Goal: Transaction & Acquisition: Book appointment/travel/reservation

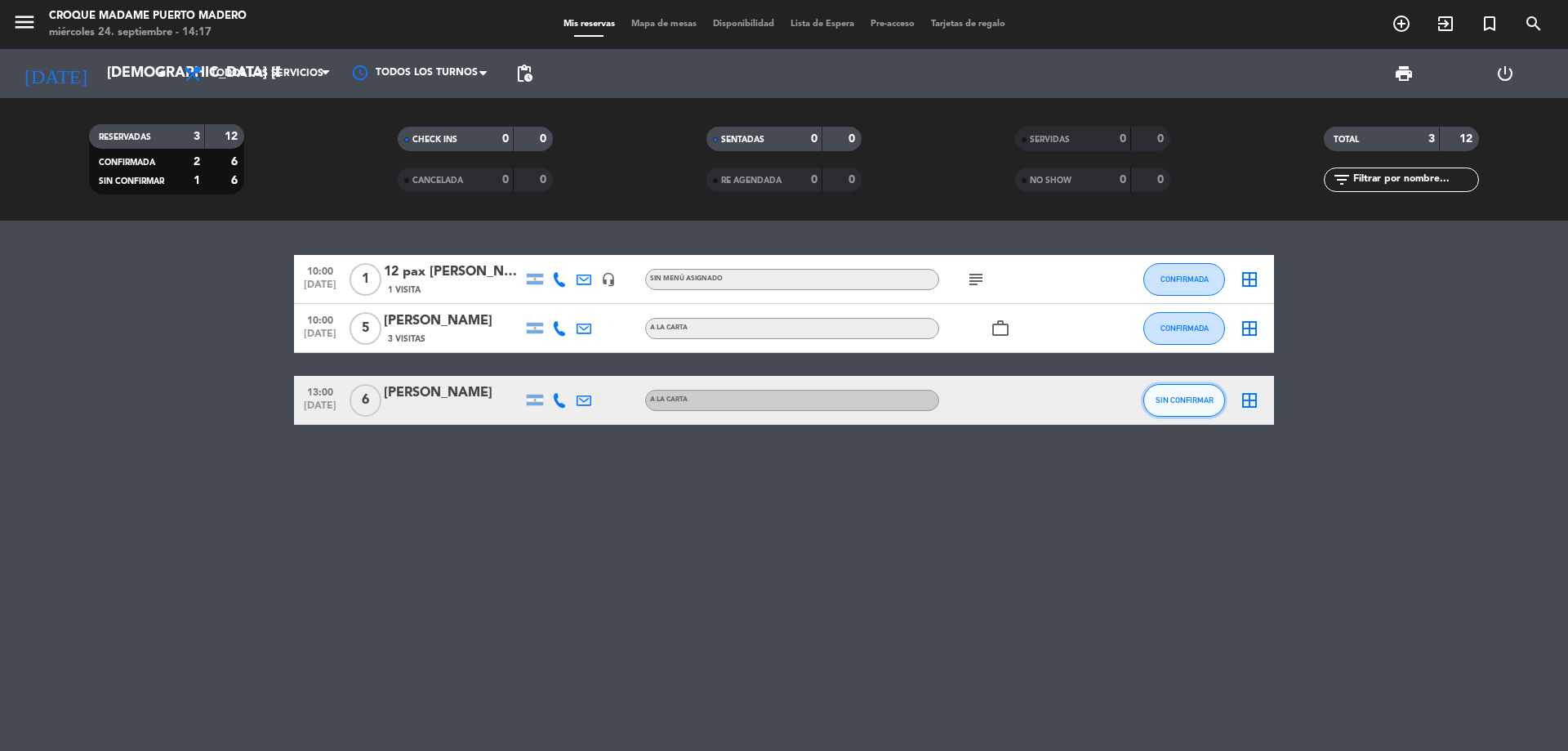
click at [1180, 402] on span "SIN CONFIRMAR" at bounding box center [1184, 399] width 58 height 9
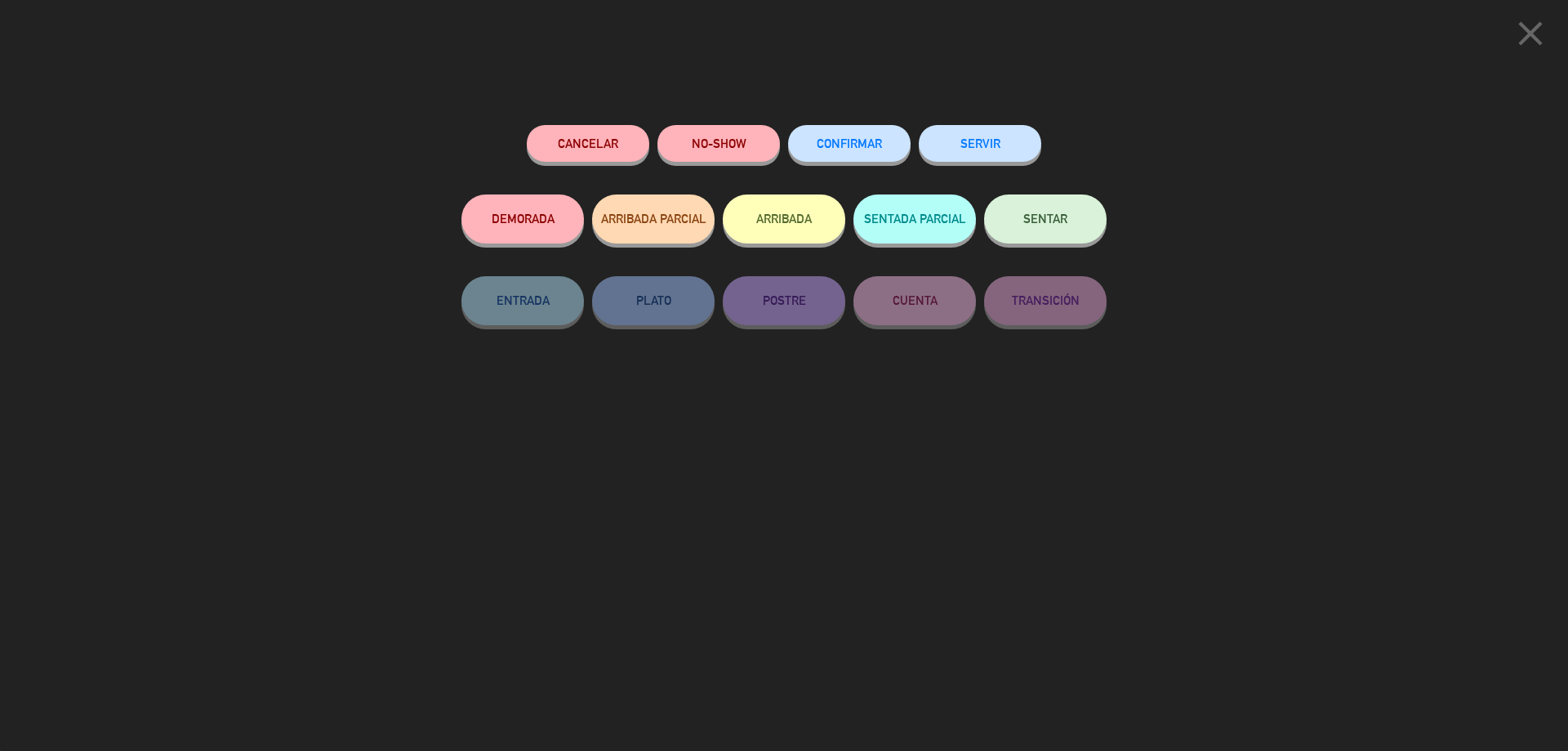
click at [851, 159] on button "CONFIRMAR" at bounding box center [849, 143] width 122 height 36
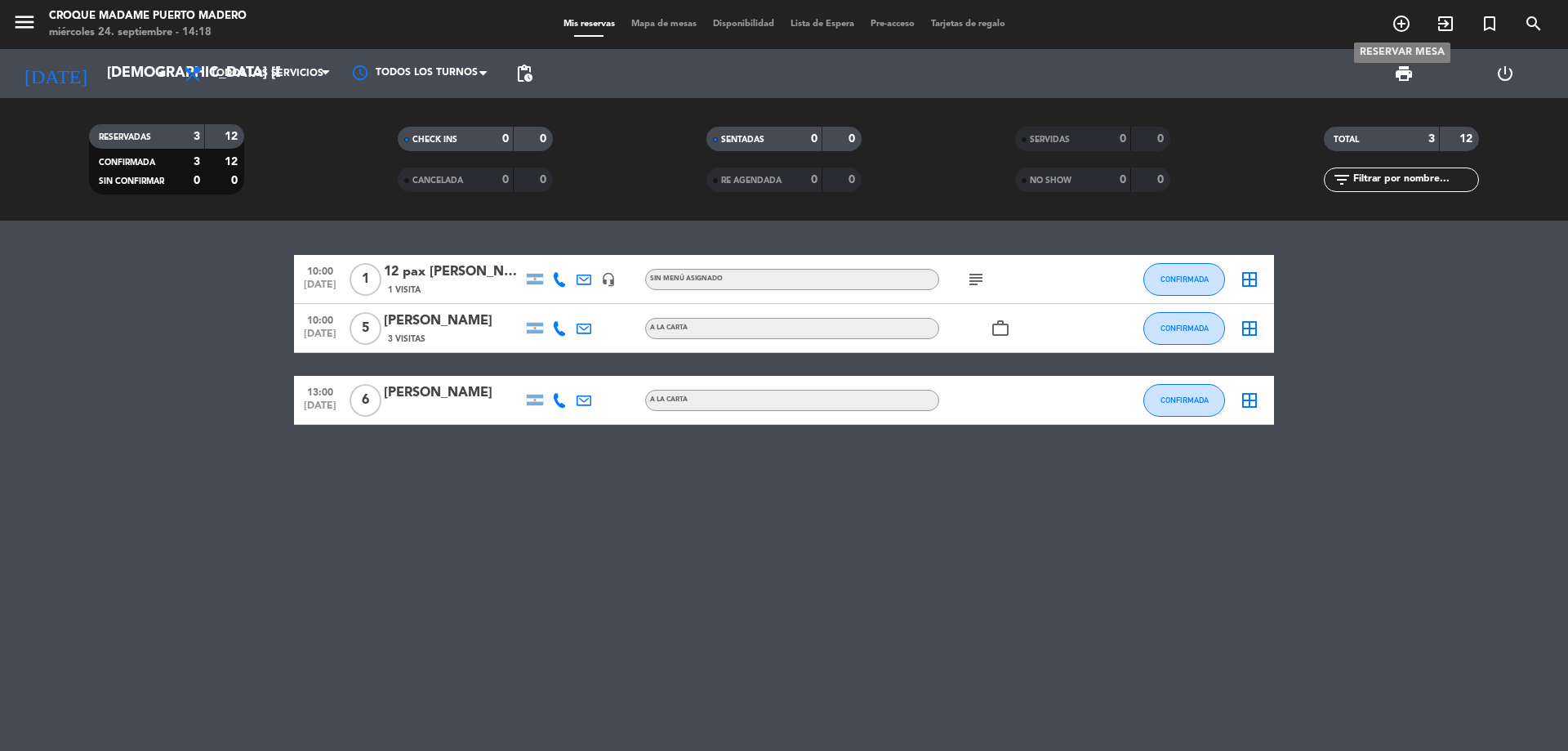
click at [1404, 26] on icon "add_circle_outline" at bounding box center [1401, 24] width 20 height 20
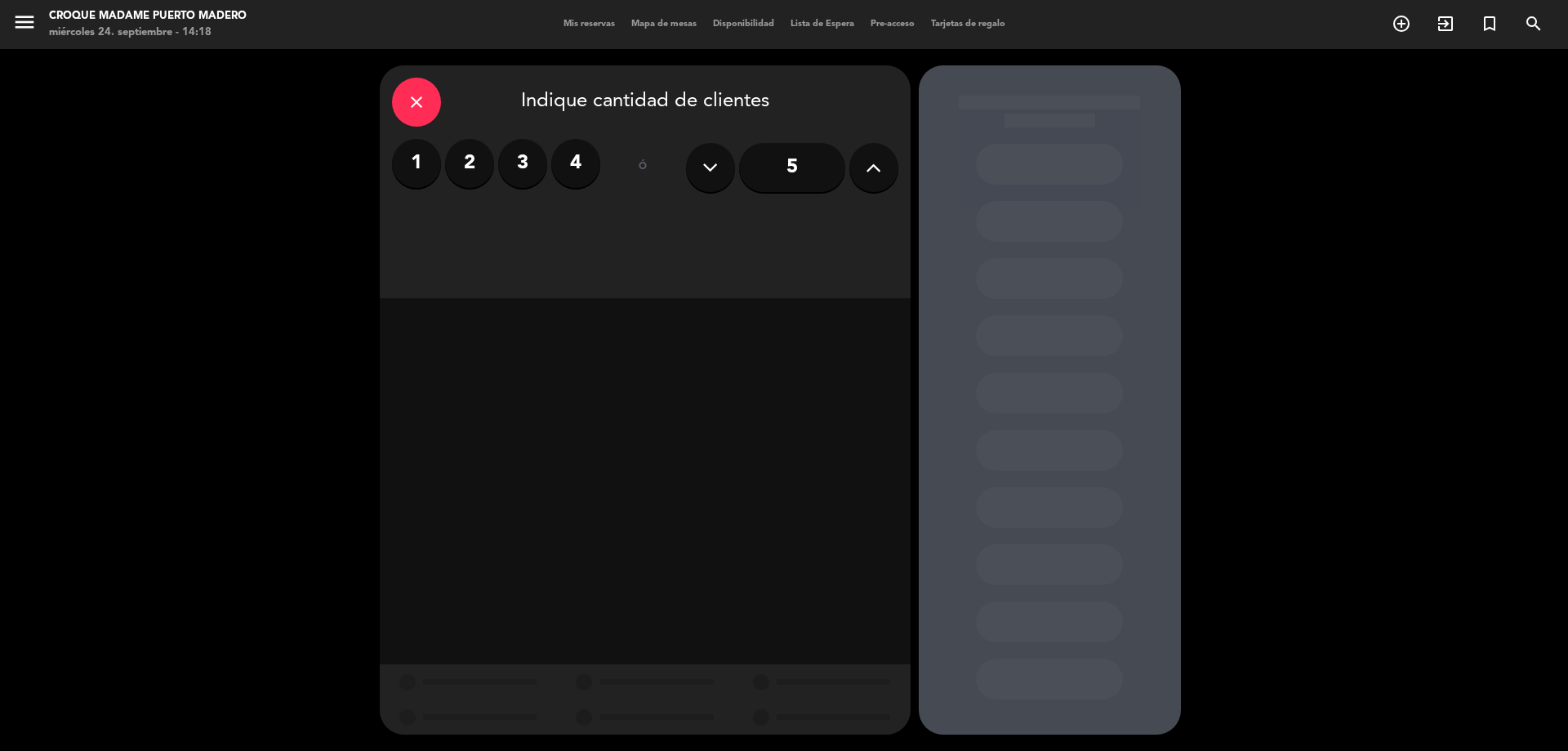
click at [858, 170] on button at bounding box center [873, 167] width 49 height 49
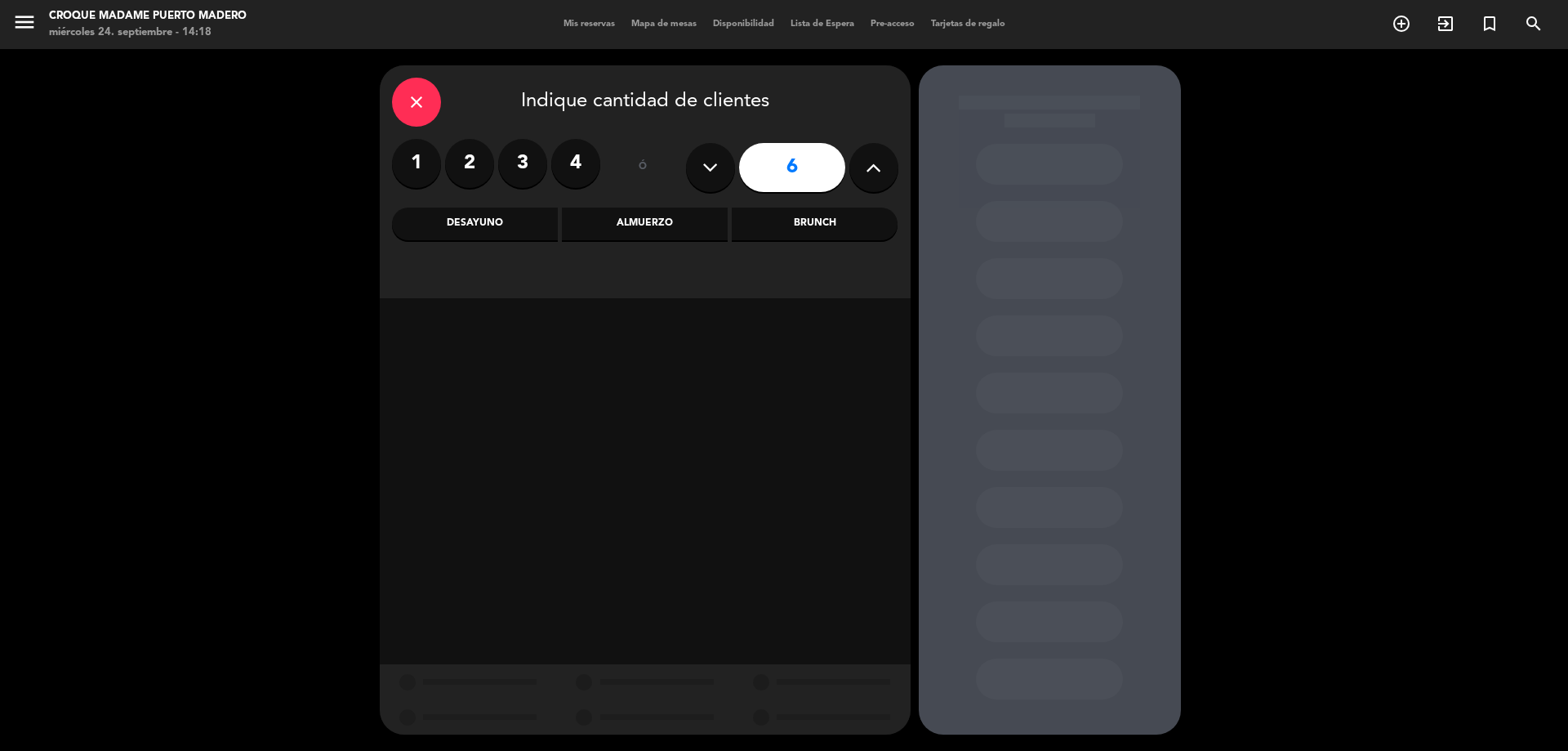
click at [858, 170] on button at bounding box center [873, 167] width 49 height 49
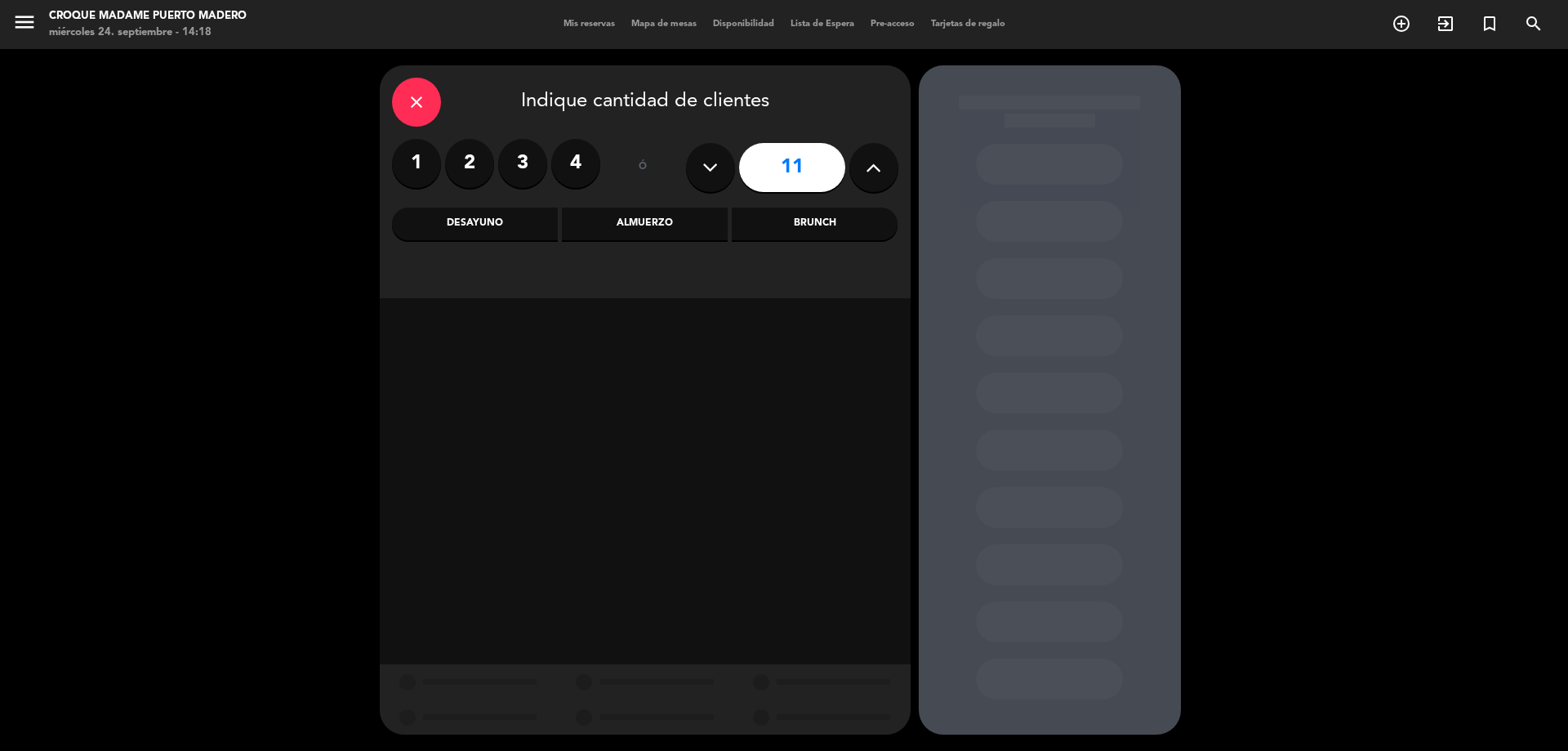
click at [858, 170] on button at bounding box center [873, 167] width 49 height 49
type input "12"
click at [662, 220] on div "Almuerzo" at bounding box center [644, 224] width 166 height 33
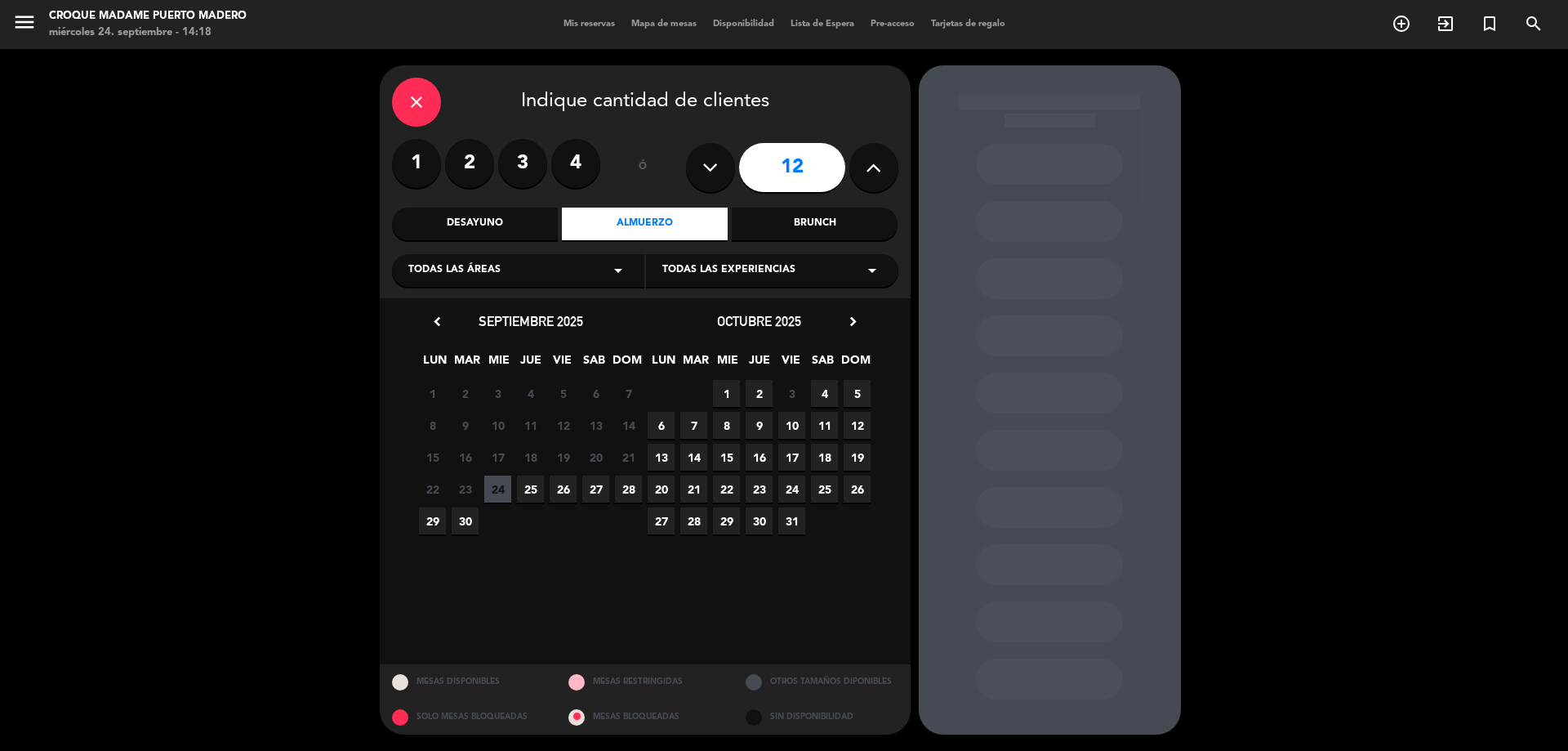
click at [724, 391] on span "1" at bounding box center [726, 393] width 27 height 27
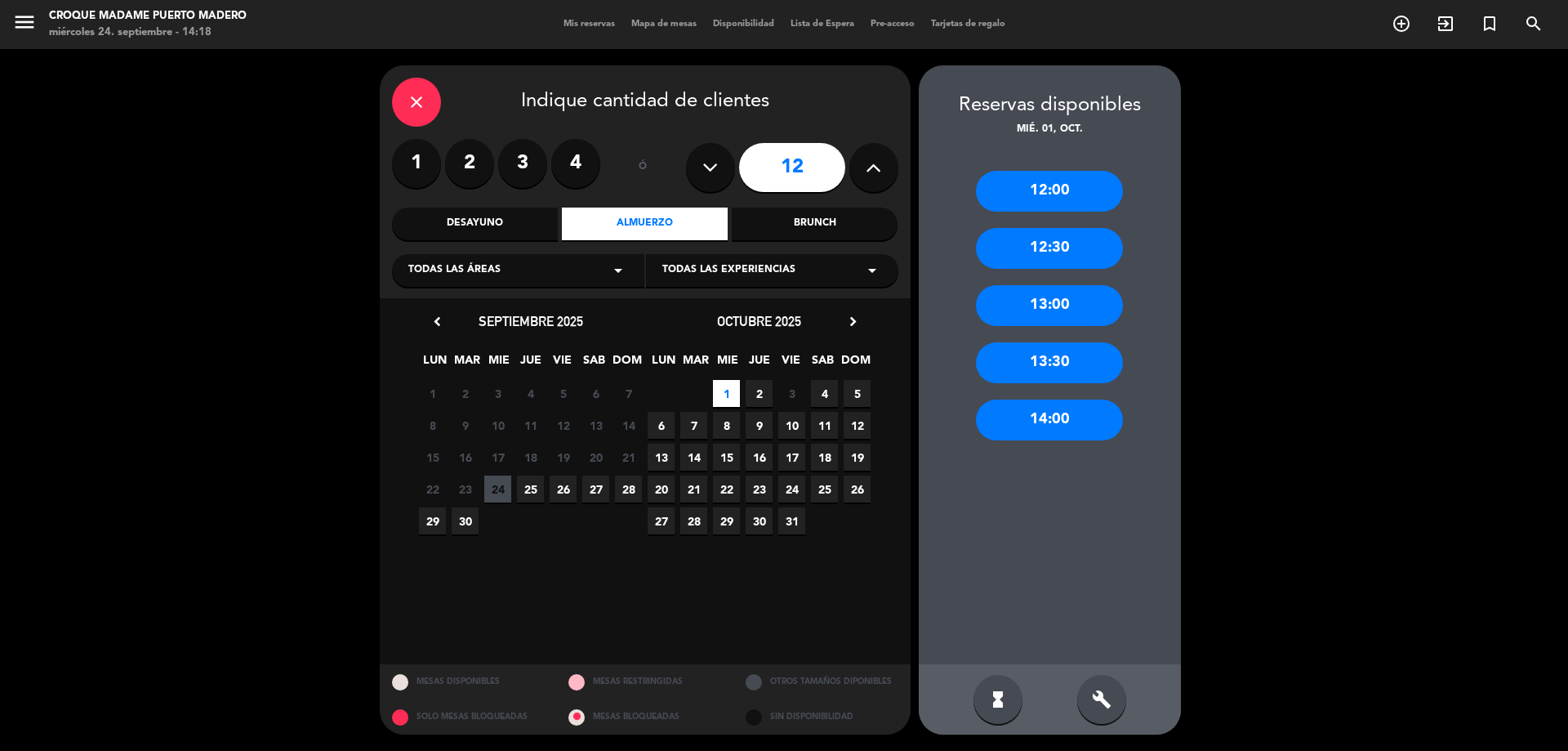
click at [1076, 251] on div "12:30" at bounding box center [1050, 249] width 147 height 41
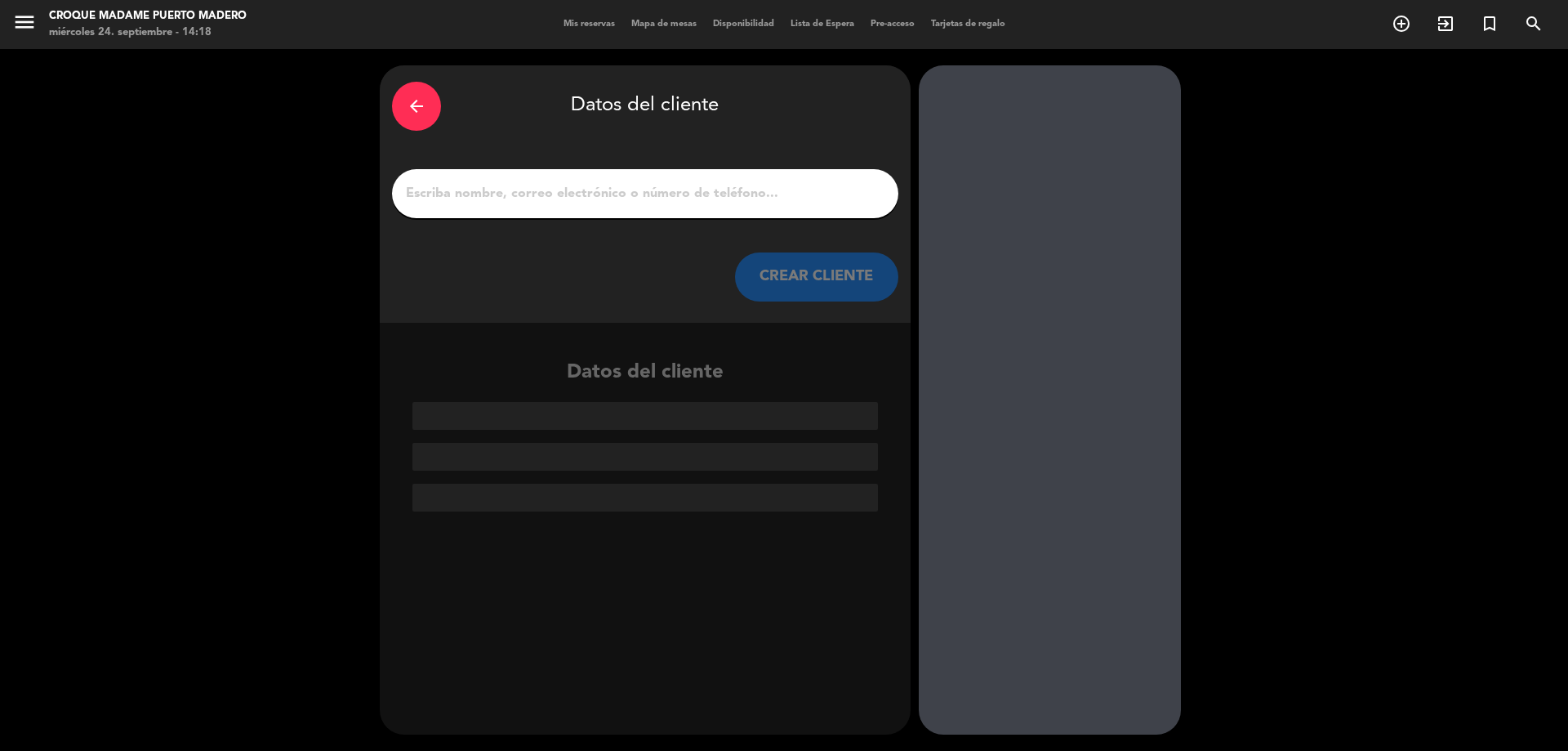
click at [447, 190] on input "1" at bounding box center [644, 194] width 482 height 23
paste input "[PERSON_NAME] Telefono: [PHONE_NUMBER] Mail: [EMAIL_ADDRESS][DOMAIN_NAME]"
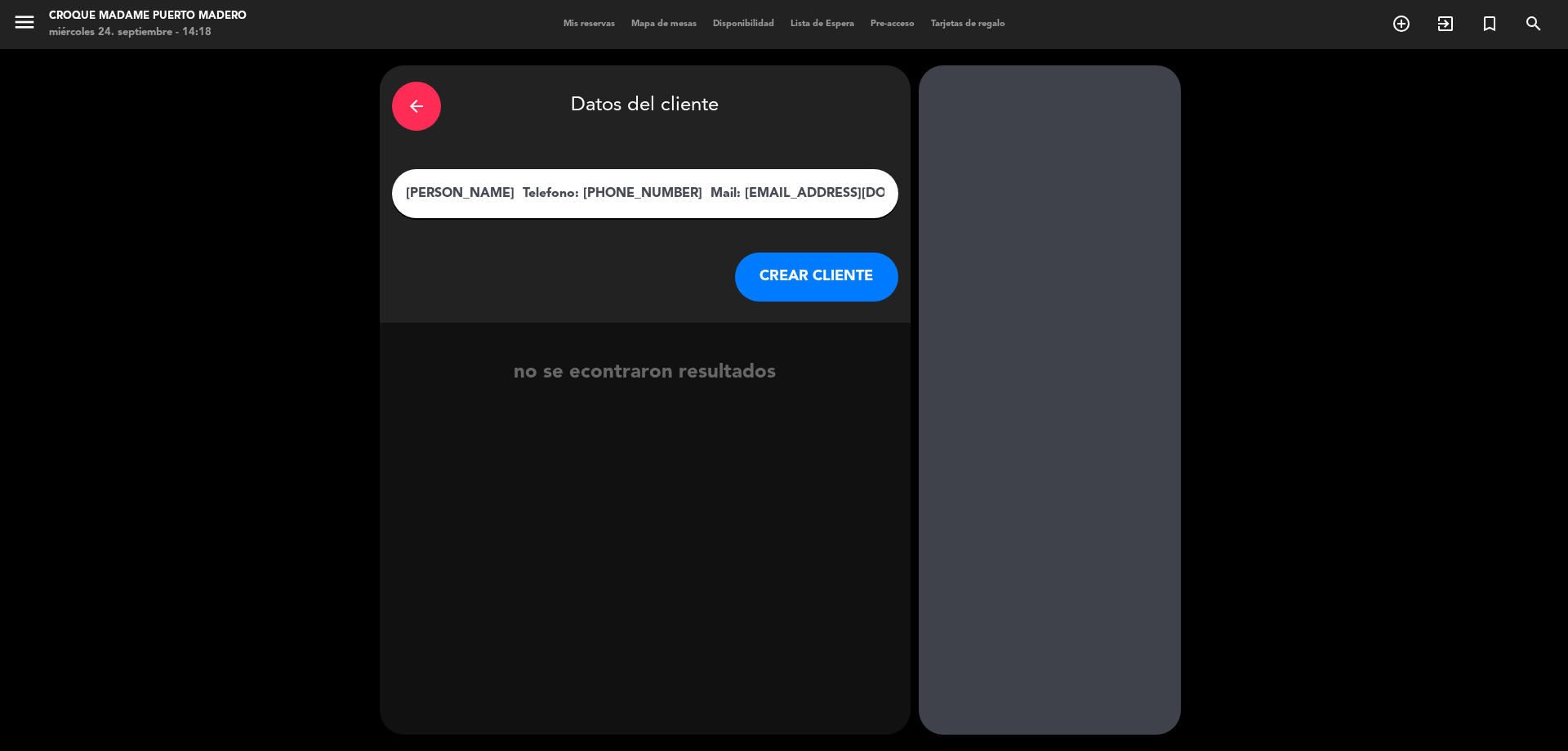
drag, startPoint x: 538, startPoint y: 186, endPoint x: 904, endPoint y: 212, distance: 366.9
click at [904, 212] on div "arrow_back Datos del cliente [PERSON_NAME] Telefono: [PHONE_NUMBER] Mail: [EMAI…" at bounding box center [645, 194] width 531 height 257
type input "[PERSON_NAME]"
click at [856, 280] on button "CREAR CLIENTE" at bounding box center [816, 276] width 163 height 49
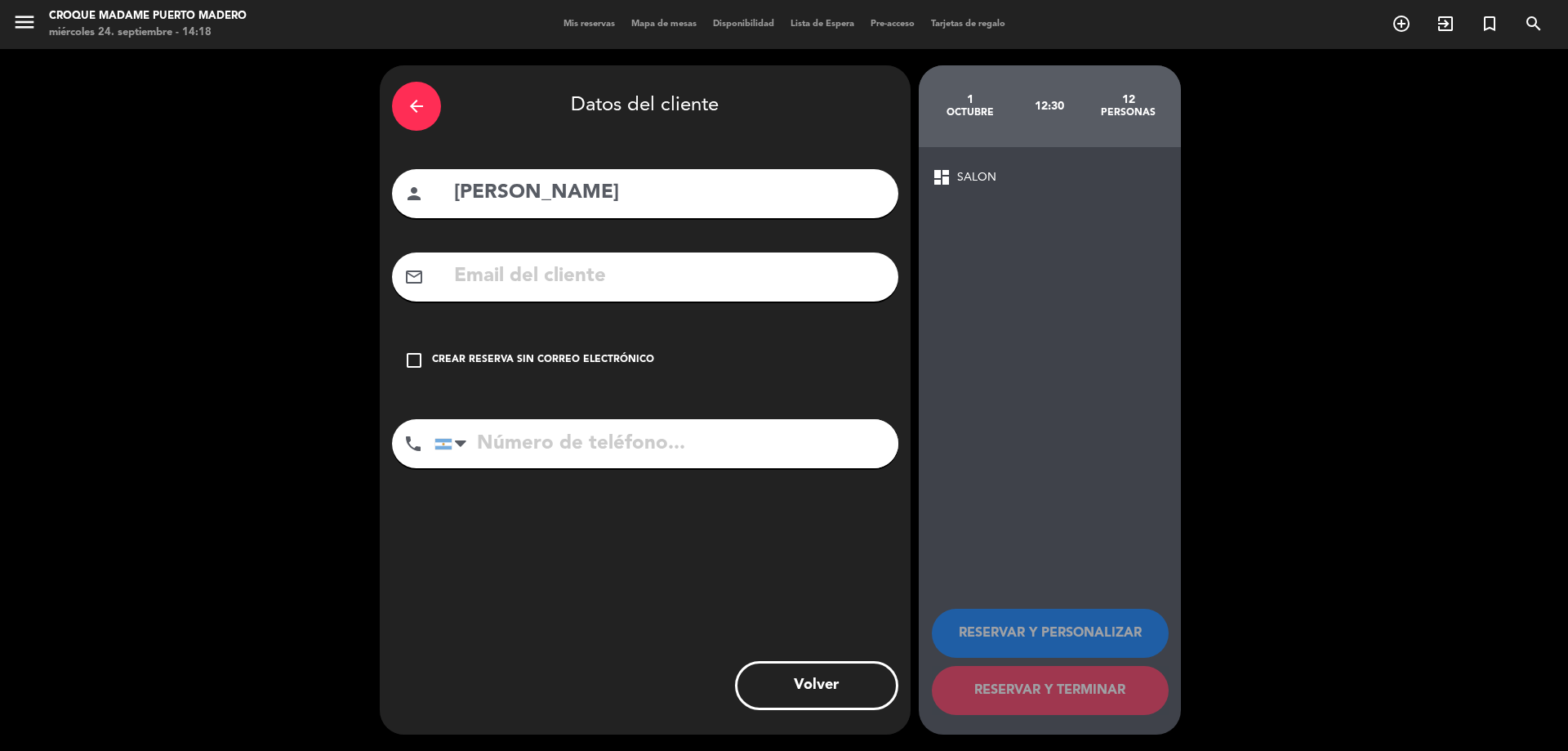
click at [572, 265] on input "text" at bounding box center [669, 277] width 434 height 34
paste input "Telefono: [PHONE_NUMBER] Mail: [EMAIL_ADDRESS][DOMAIN_NAME]"
drag, startPoint x: 648, startPoint y: 281, endPoint x: 310, endPoint y: 287, distance: 338.1
click at [310, 287] on div "arrow_back Datos del cliente person [PERSON_NAME] mail_outline Telefono: [PHONE…" at bounding box center [784, 399] width 1568 height 701
type input "Mail: [EMAIL_ADDRESS][DOMAIN_NAME]"
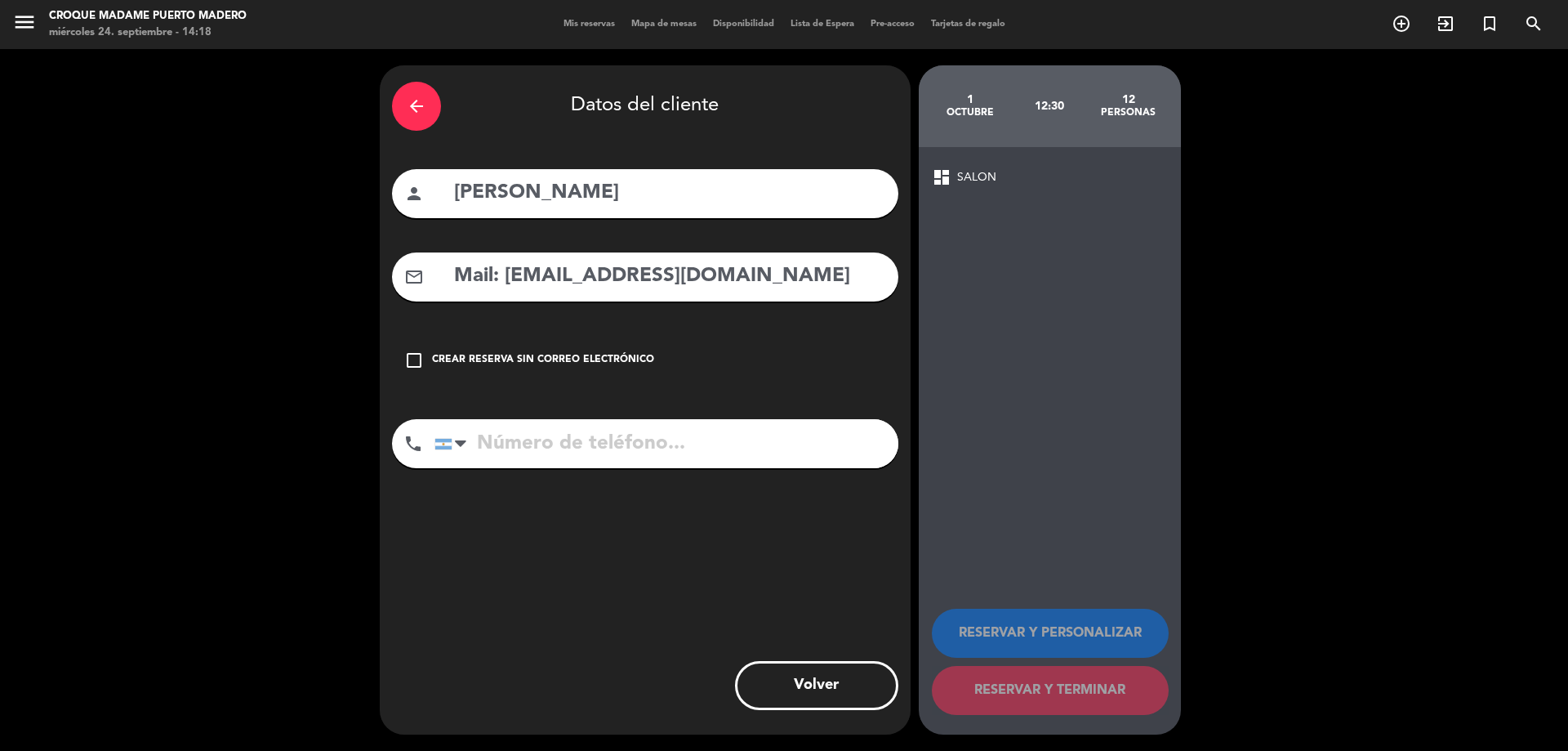
click at [541, 455] on input "tel" at bounding box center [666, 443] width 464 height 49
paste input "Telefono: [PHONE_NUMBER]"
drag, startPoint x: 563, startPoint y: 448, endPoint x: 412, endPoint y: 457, distance: 151.3
click at [412, 457] on div "phone [GEOGRAPHIC_DATA] +1 [GEOGRAPHIC_DATA] +44 [GEOGRAPHIC_DATA] ([GEOGRAPHIC…" at bounding box center [645, 443] width 507 height 49
click at [489, 448] on input "1161050072" at bounding box center [666, 443] width 464 height 49
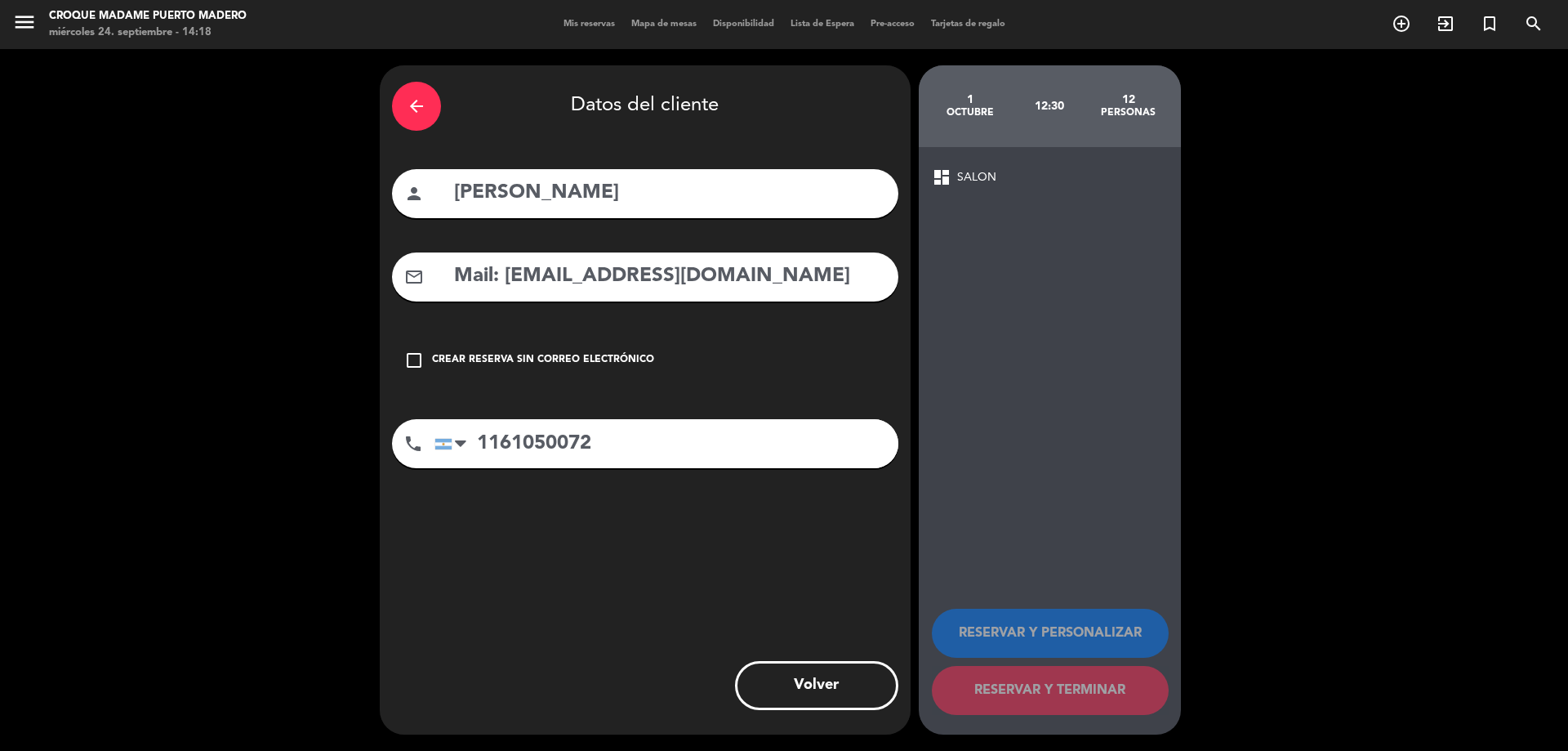
click at [485, 445] on input "1161050072" at bounding box center [666, 443] width 464 height 49
click at [700, 434] on input "1161050072" at bounding box center [666, 443] width 464 height 49
type input "1161050072"
click at [643, 456] on input "1161050072" at bounding box center [666, 443] width 464 height 49
drag, startPoint x: 501, startPoint y: 275, endPoint x: 387, endPoint y: 276, distance: 114.0
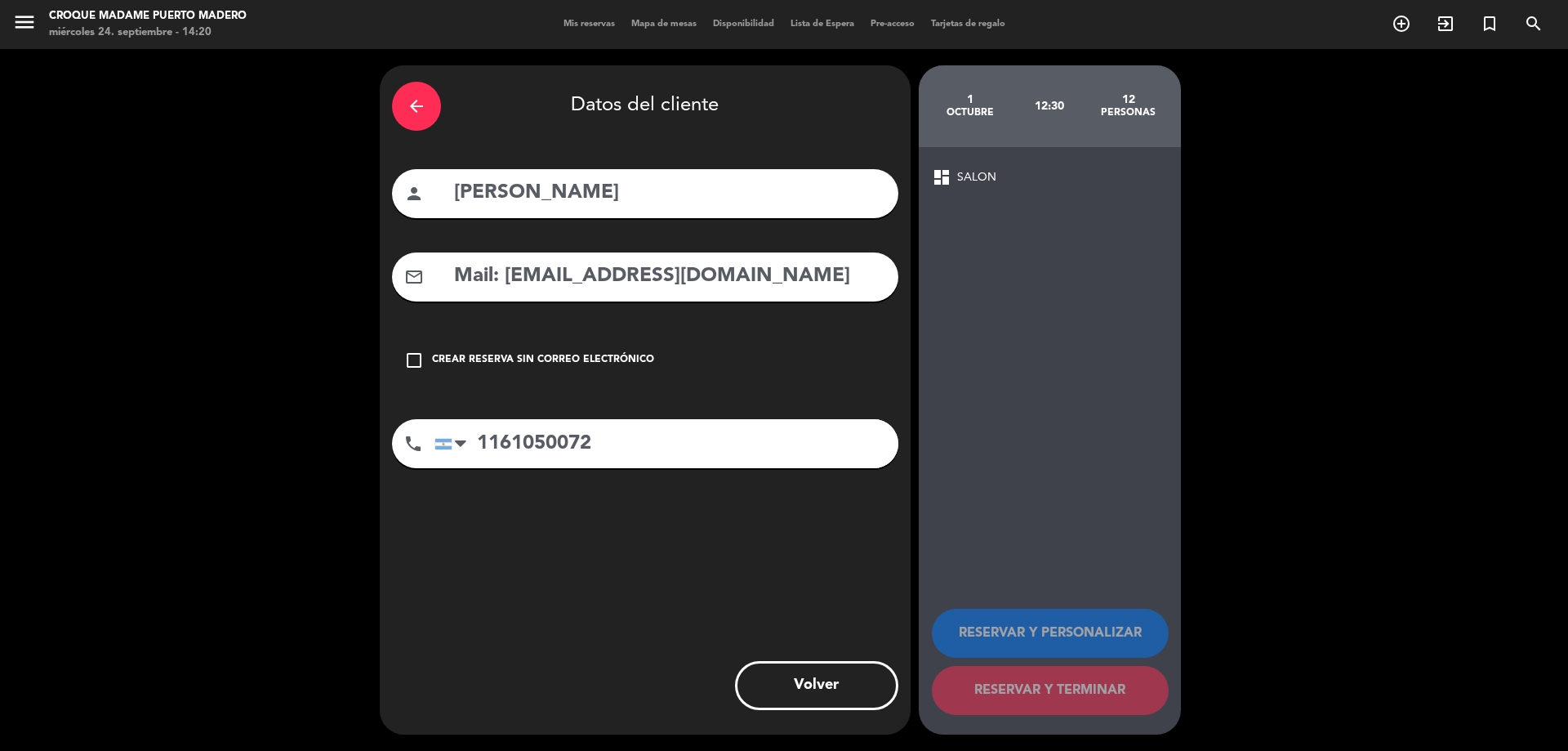
click at [387, 276] on div "arrow_back Datos del cliente person [PERSON_NAME] mail_outline Mail: [EMAIL_ADD…" at bounding box center [645, 400] width 531 height 669
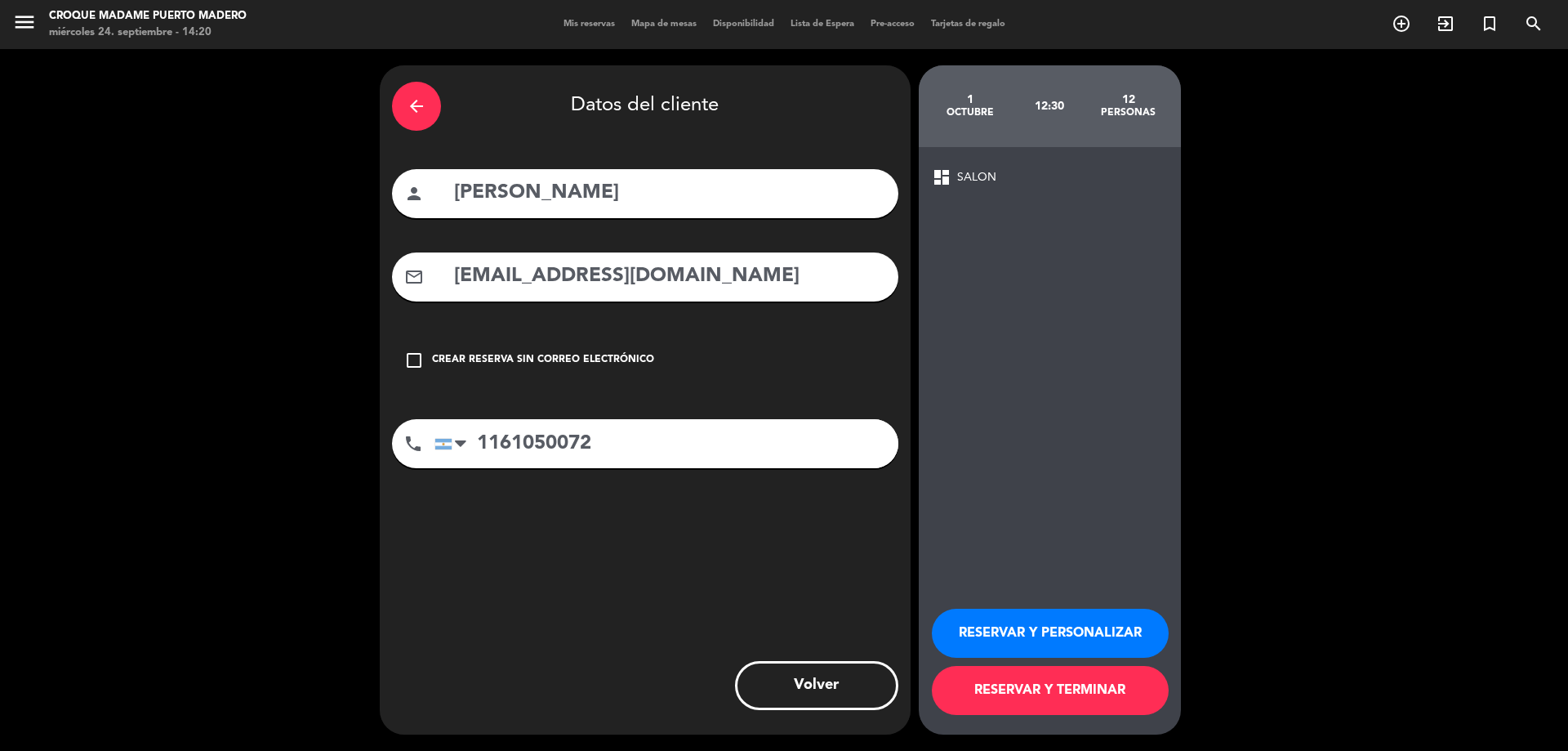
type input "[EMAIL_ADDRESS][DOMAIN_NAME]"
click at [445, 265] on div "mail_outline [EMAIL_ADDRESS][DOMAIN_NAME]" at bounding box center [645, 276] width 507 height 49
click at [455, 271] on input "[EMAIL_ADDRESS][DOMAIN_NAME]" at bounding box center [669, 277] width 434 height 34
click at [1063, 647] on button "RESERVAR Y PERSONALIZAR" at bounding box center [1050, 633] width 237 height 49
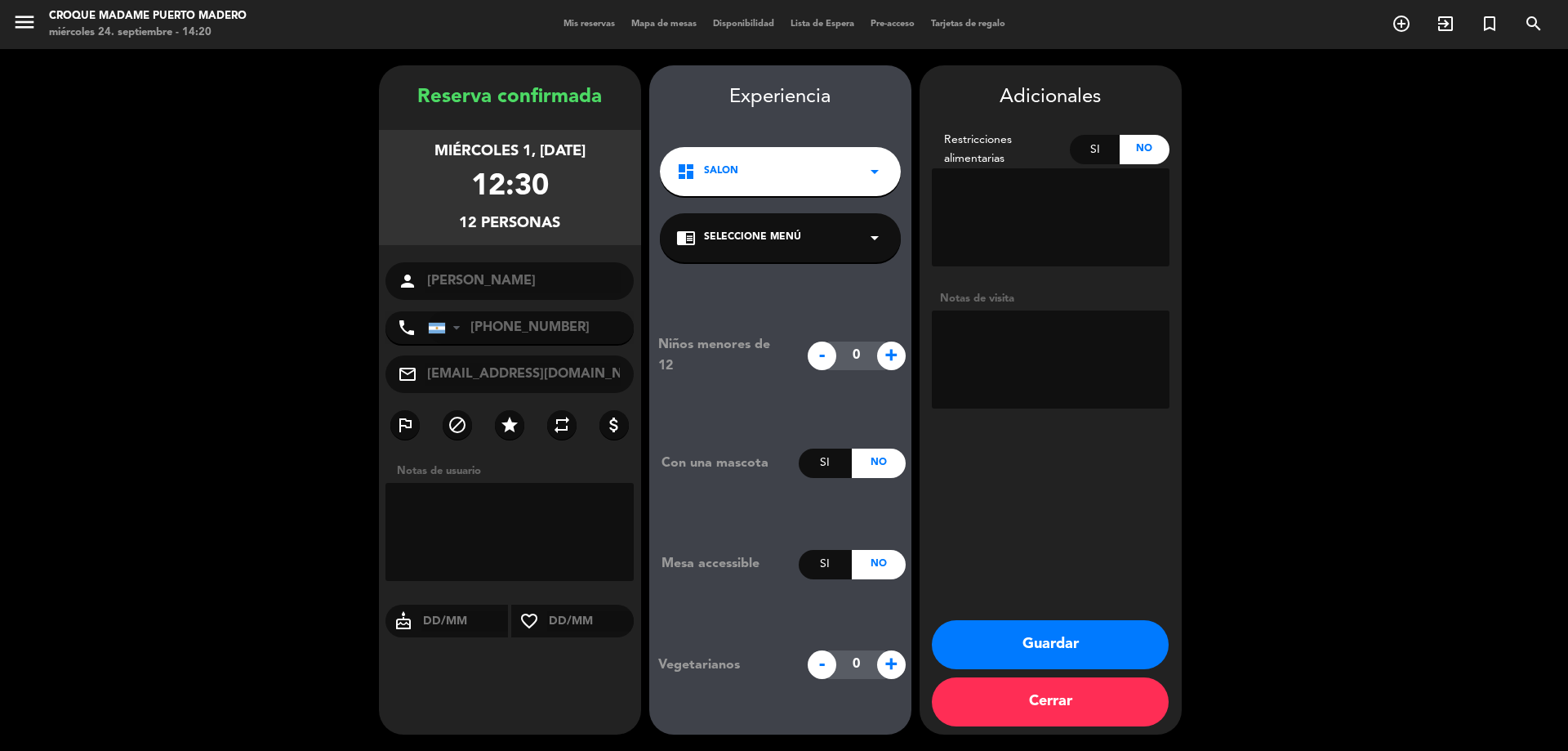
click at [1065, 644] on button "Guardar" at bounding box center [1050, 644] width 237 height 49
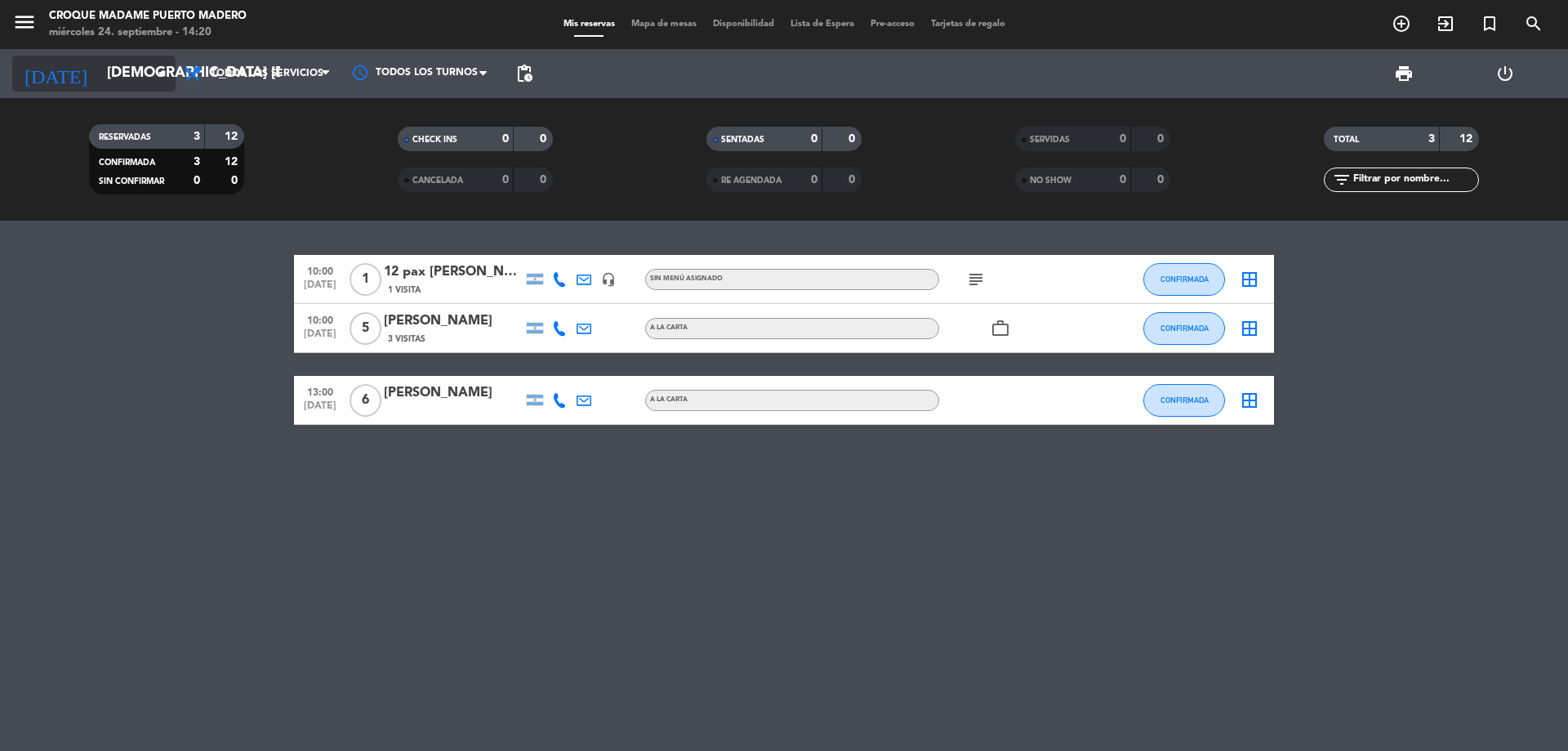
click at [148, 75] on input "[DEMOGRAPHIC_DATA] [DATE]" at bounding box center [193, 73] width 189 height 33
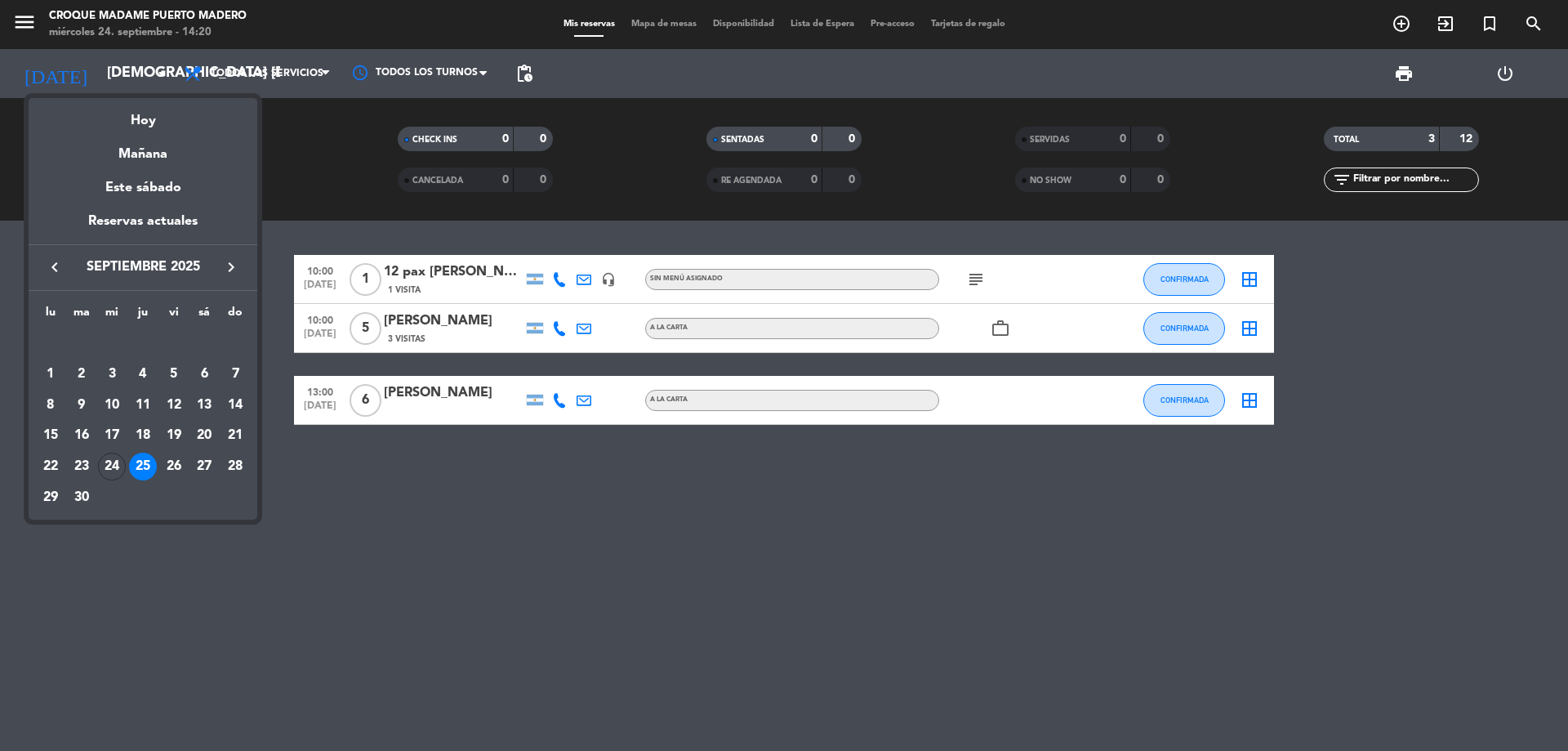
click at [230, 261] on icon "keyboard_arrow_right" at bounding box center [231, 267] width 20 height 20
click at [113, 370] on div "1" at bounding box center [111, 374] width 28 height 28
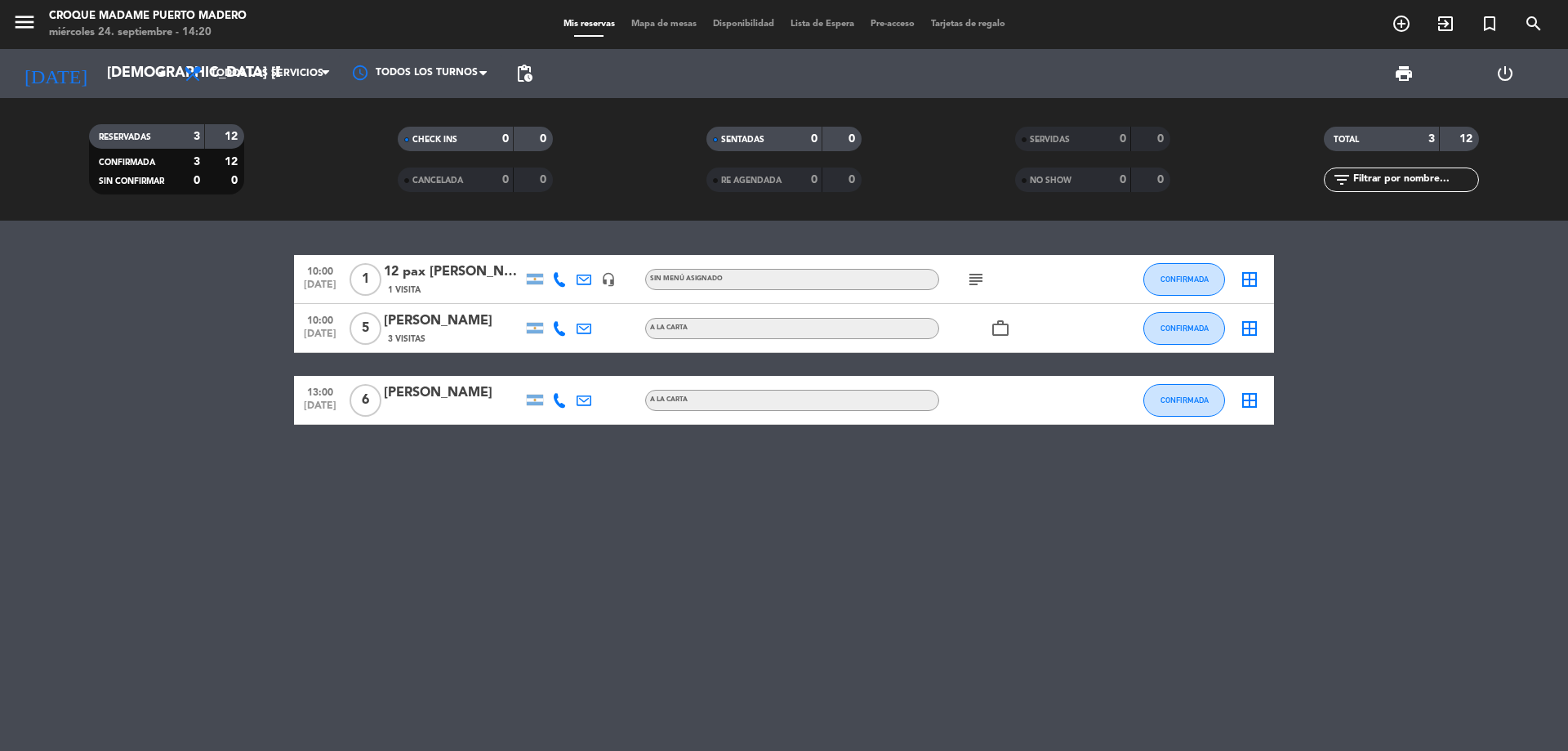
type input "mié. [DATE]"
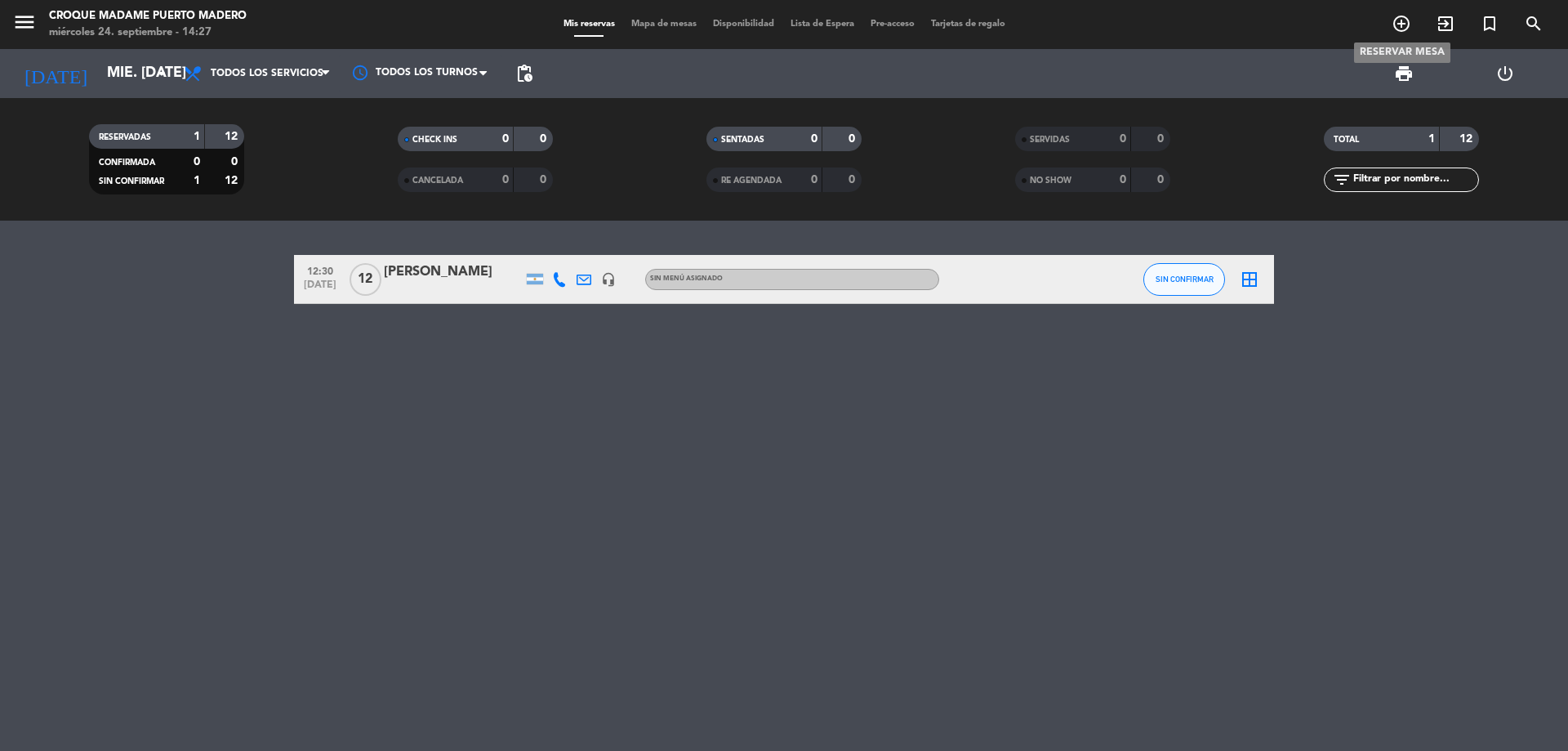
click at [1407, 19] on icon "add_circle_outline" at bounding box center [1401, 24] width 20 height 20
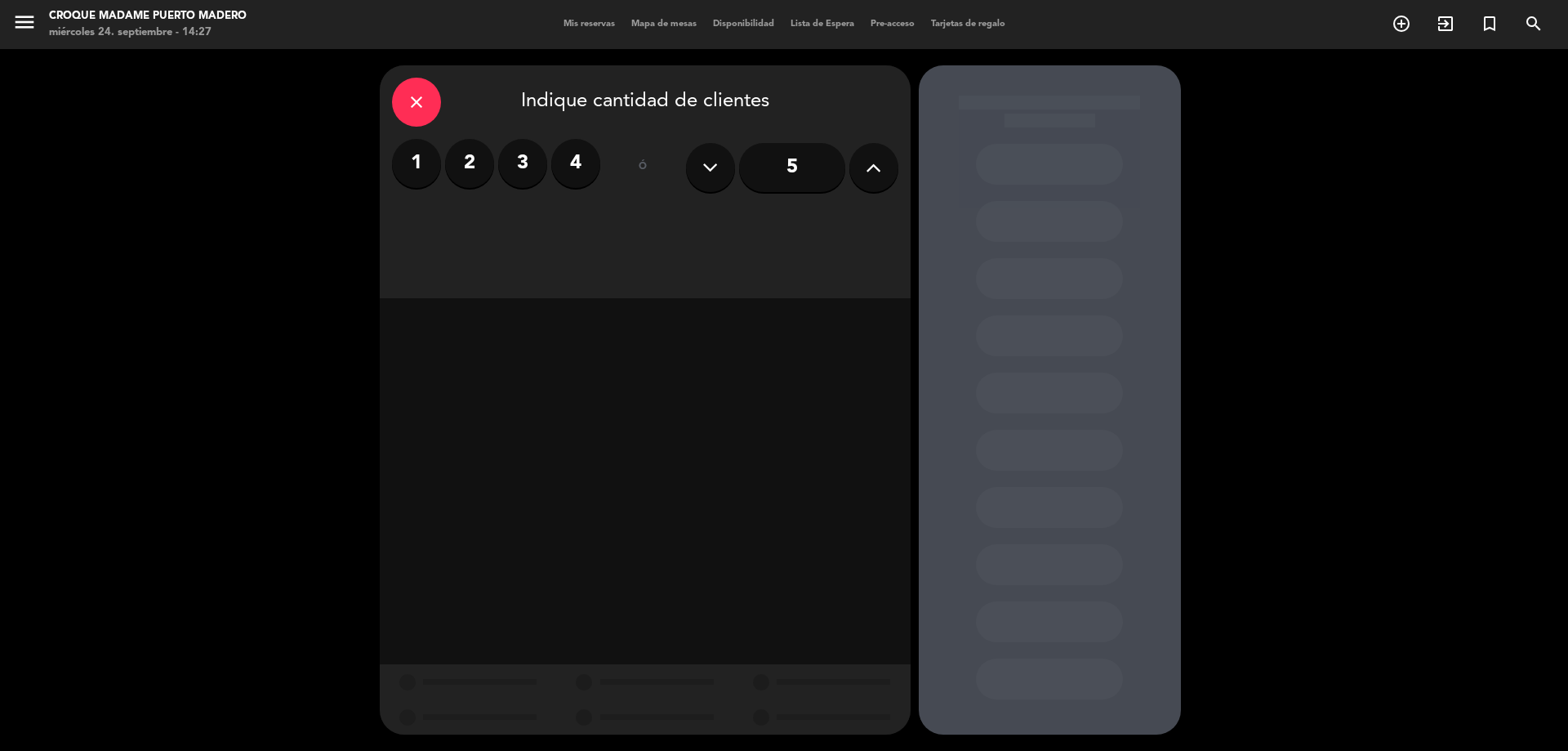
click at [422, 168] on label "1" at bounding box center [416, 162] width 49 height 49
click at [661, 217] on div "Almuerzo" at bounding box center [644, 224] width 166 height 33
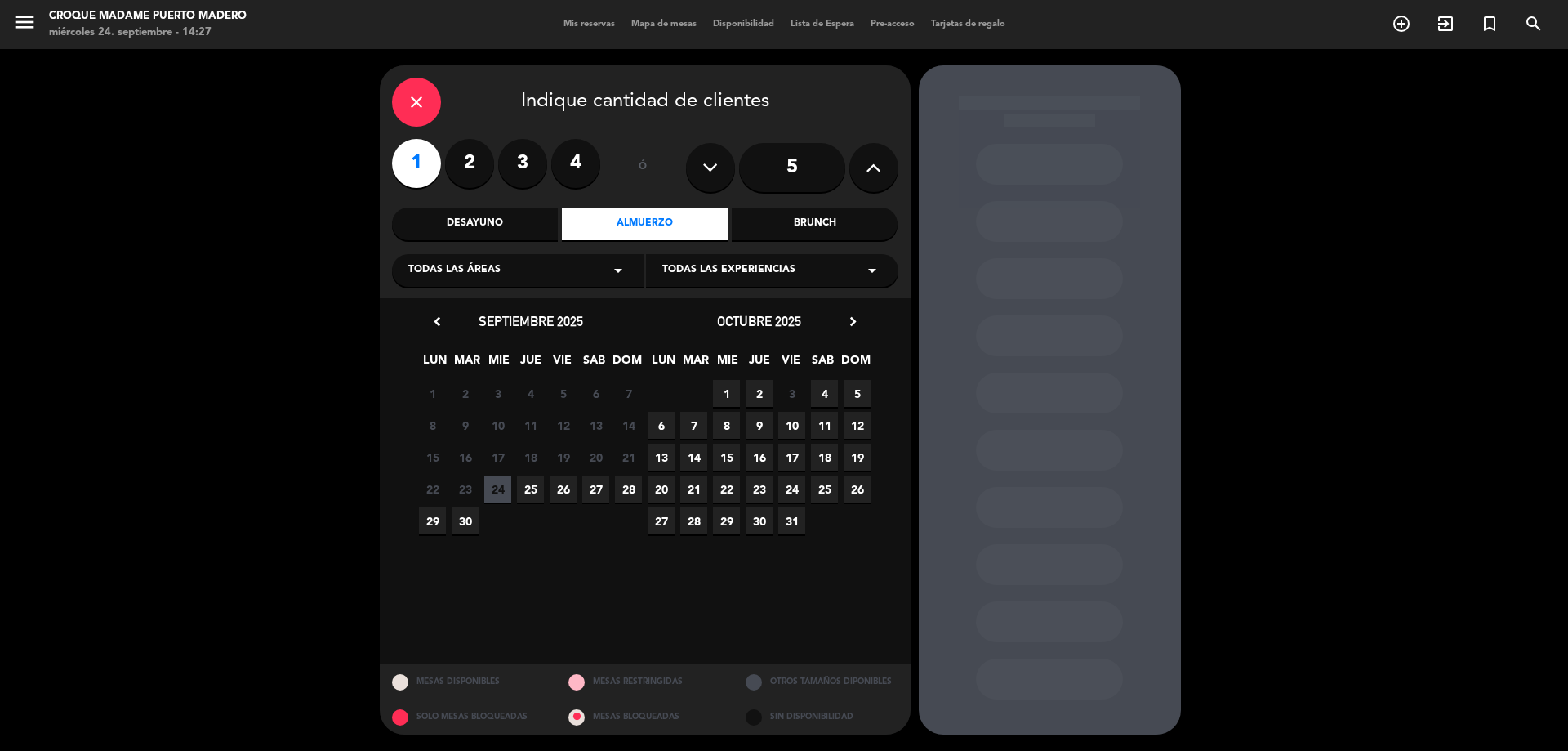
click at [804, 224] on div "Brunch" at bounding box center [814, 224] width 166 height 33
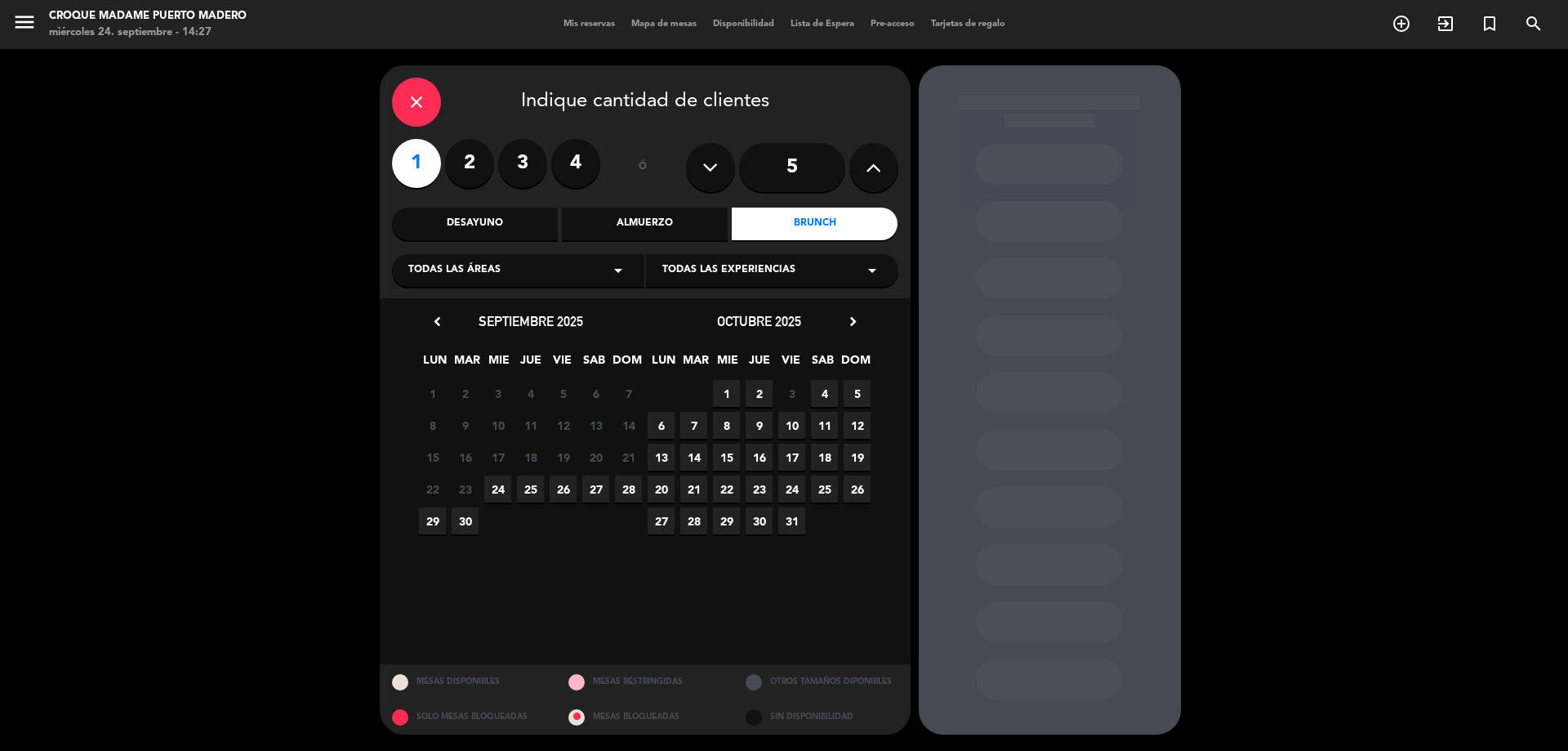
click at [792, 458] on span "17" at bounding box center [792, 457] width 27 height 27
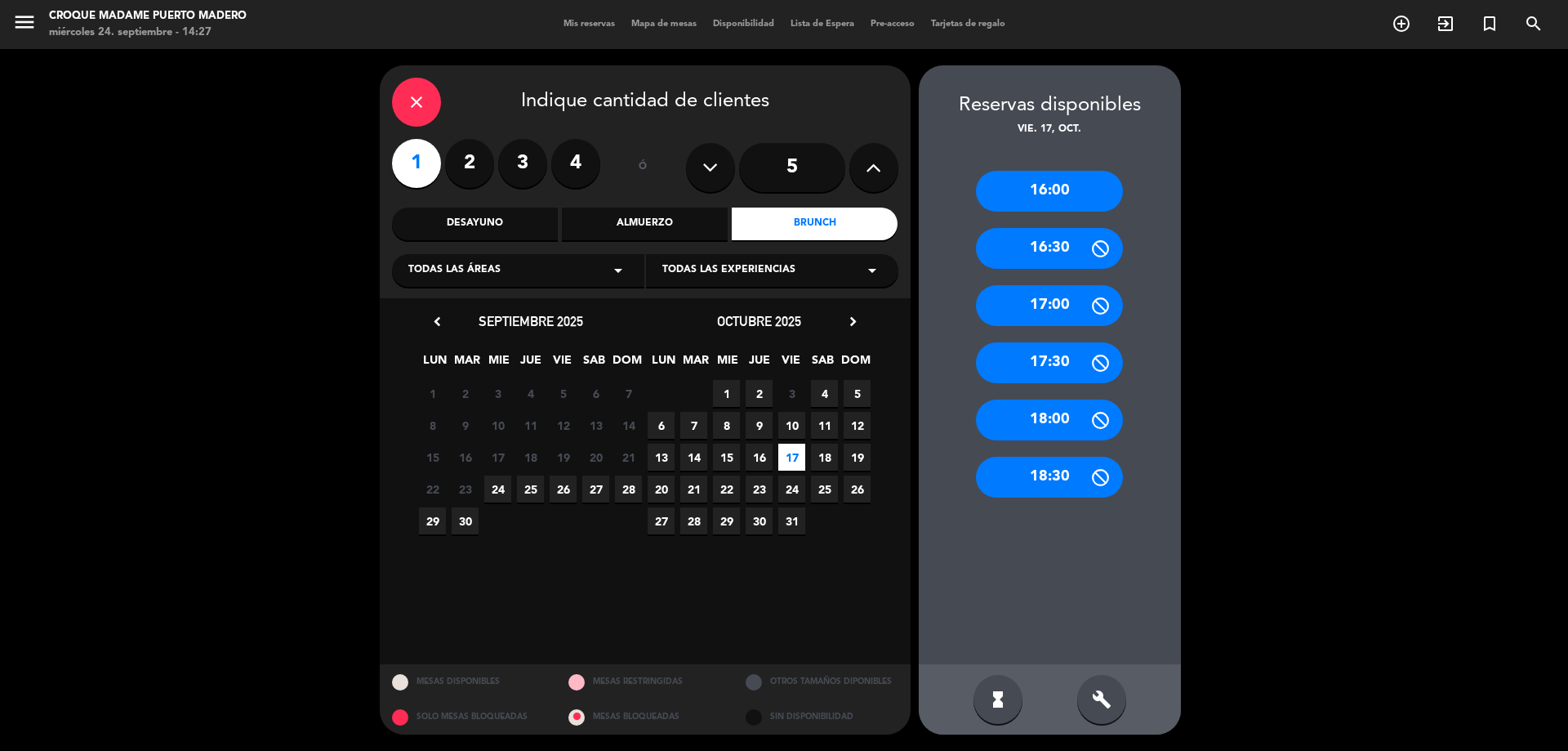
click at [1072, 186] on div "16:00" at bounding box center [1050, 191] width 147 height 41
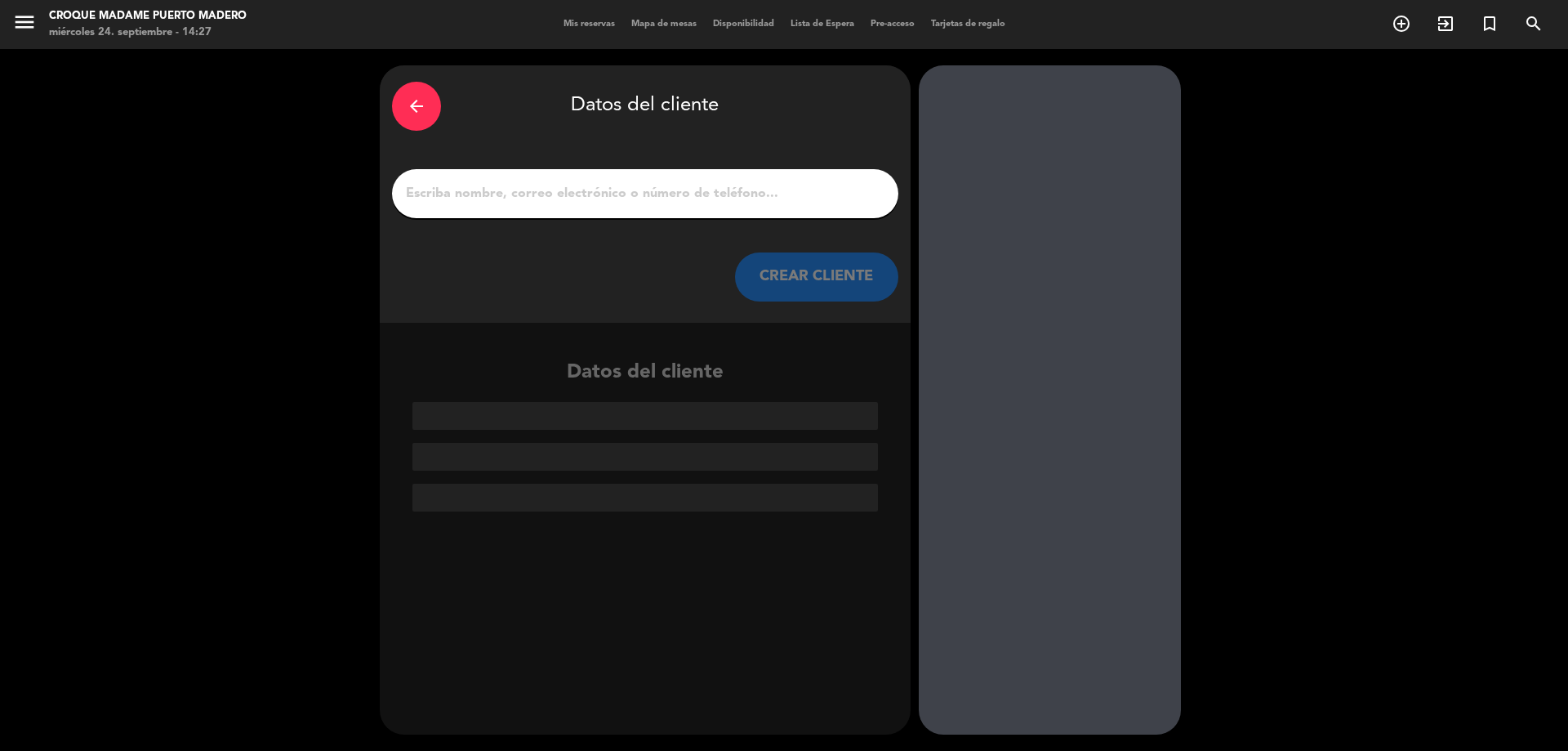
click at [492, 191] on input "1" at bounding box center [644, 194] width 482 height 23
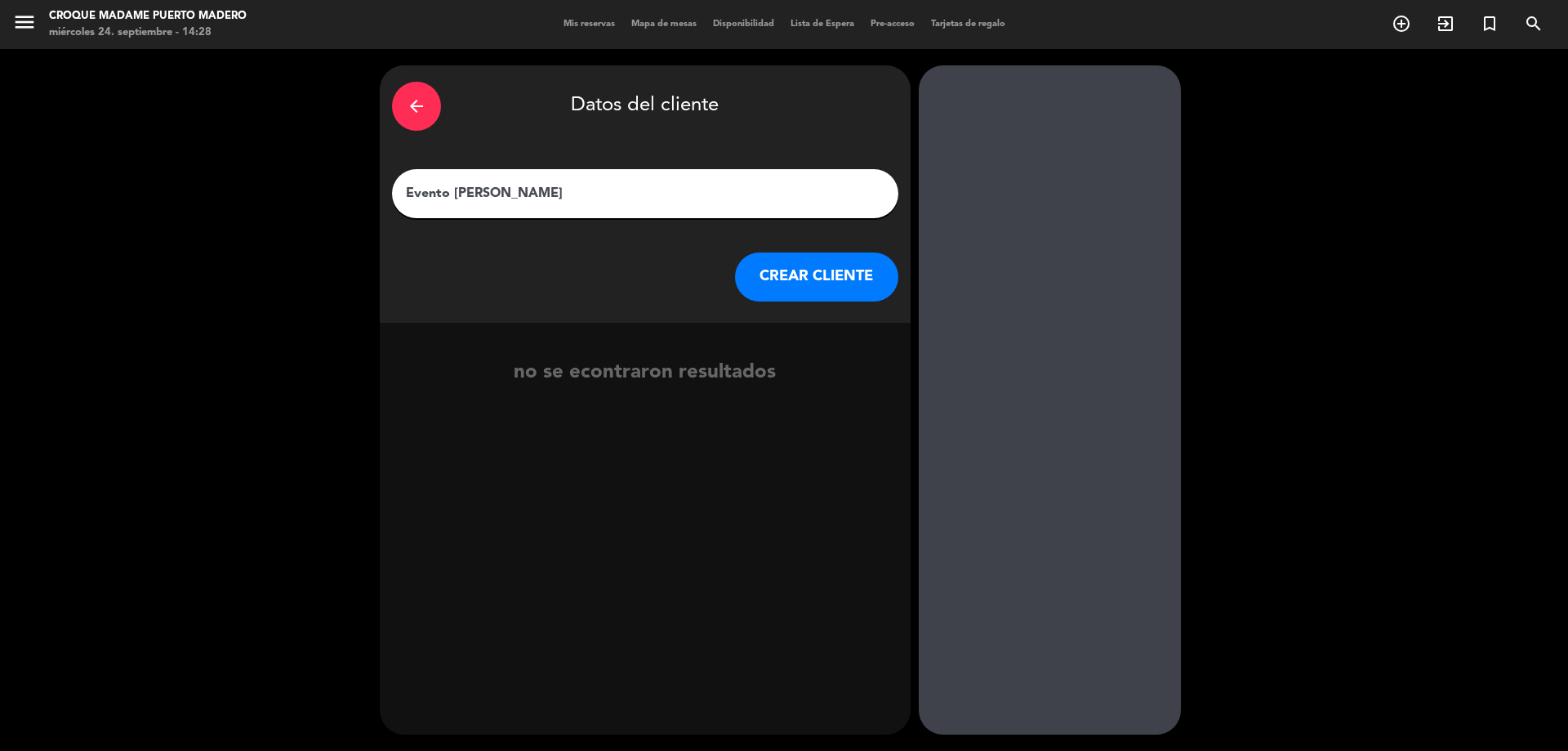
type input "Evento [PERSON_NAME]"
click at [861, 281] on button "CREAR CLIENTE" at bounding box center [816, 276] width 163 height 49
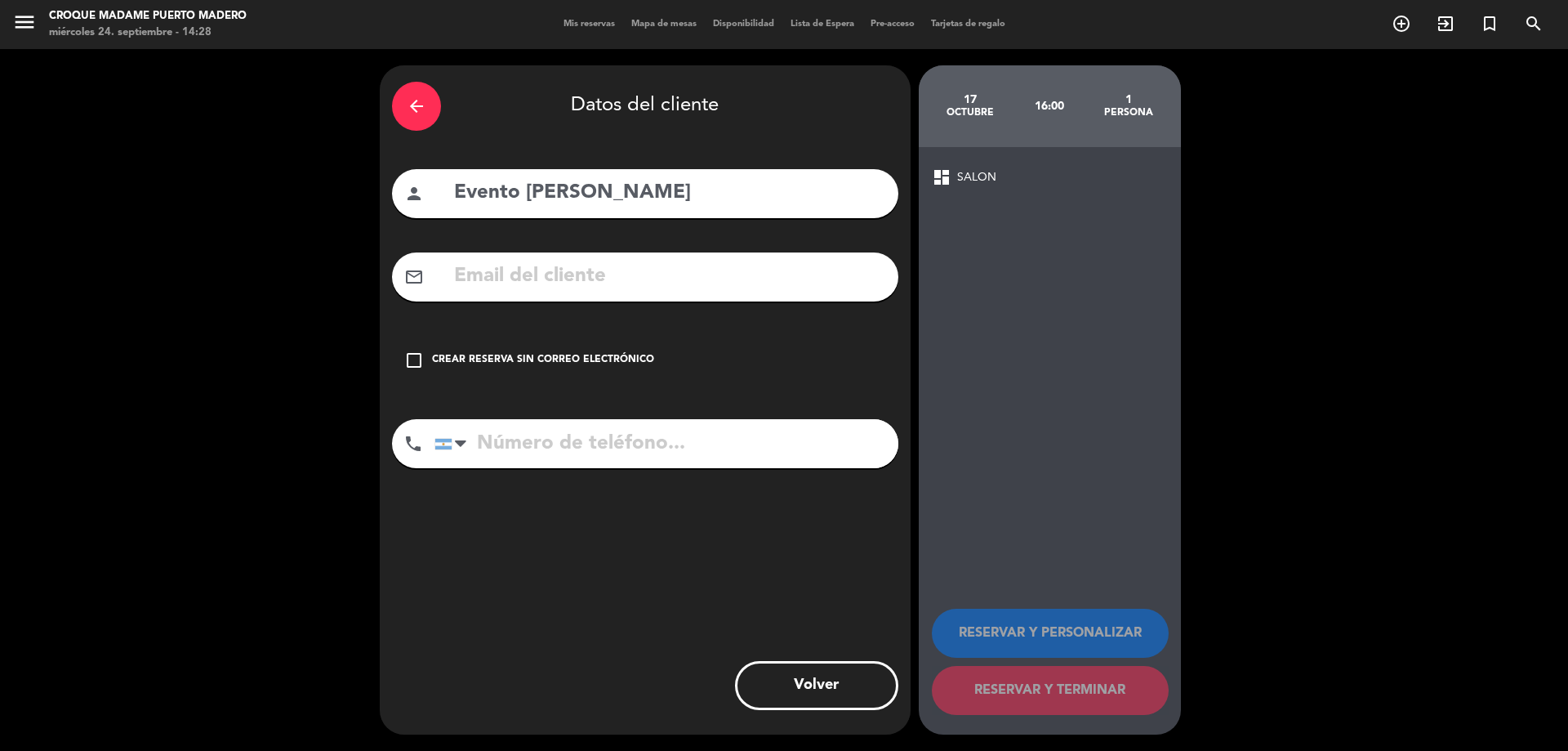
click at [410, 356] on icon "check_box_outline_blank" at bounding box center [414, 360] width 20 height 20
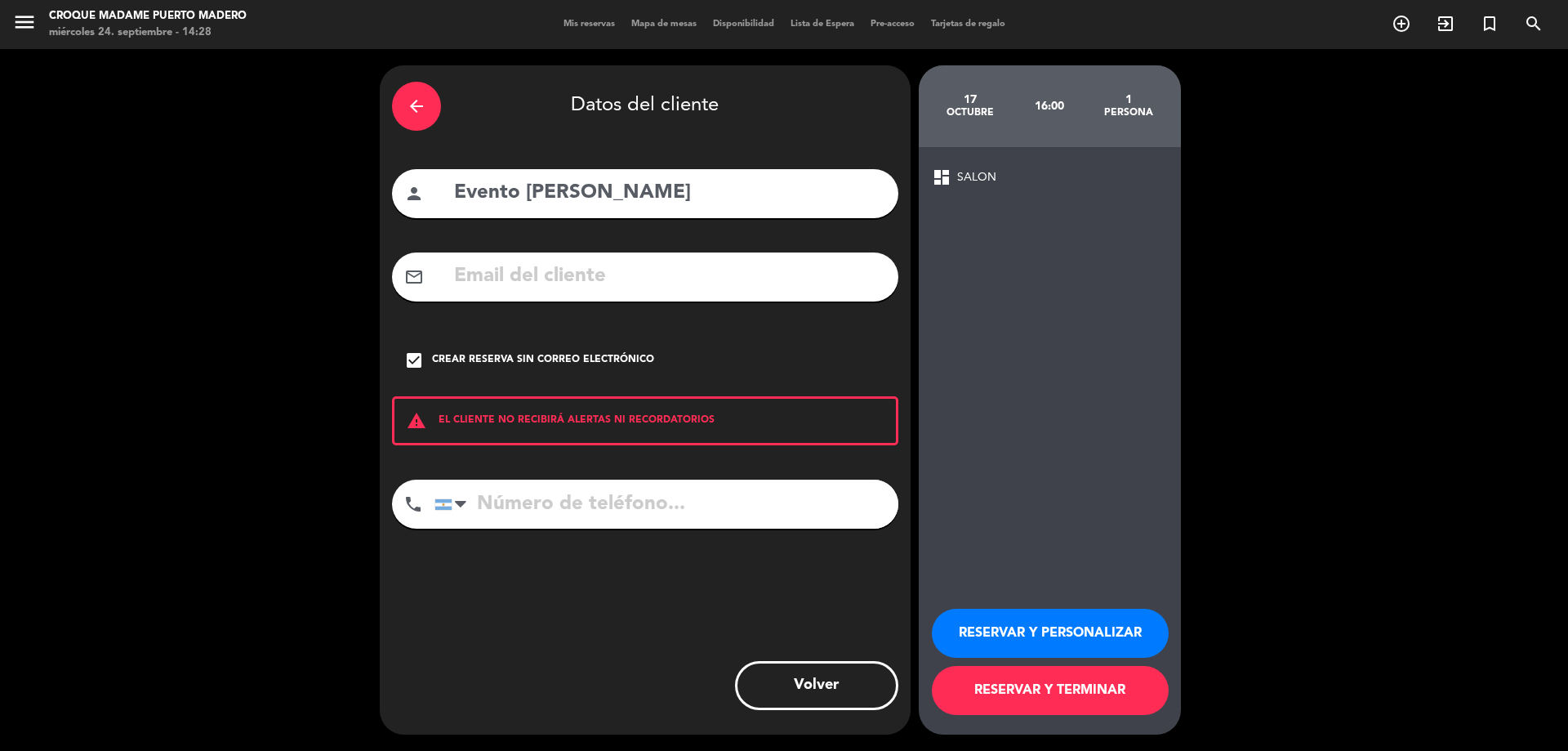
click at [507, 492] on input "tel" at bounding box center [666, 503] width 464 height 49
paste input "[PHONE_NUMBER]"
click at [556, 512] on input "[PHONE_NUMBER]" at bounding box center [666, 503] width 464 height 49
click at [505, 496] on input "11 38580888" at bounding box center [666, 503] width 464 height 49
type input "1138580888"
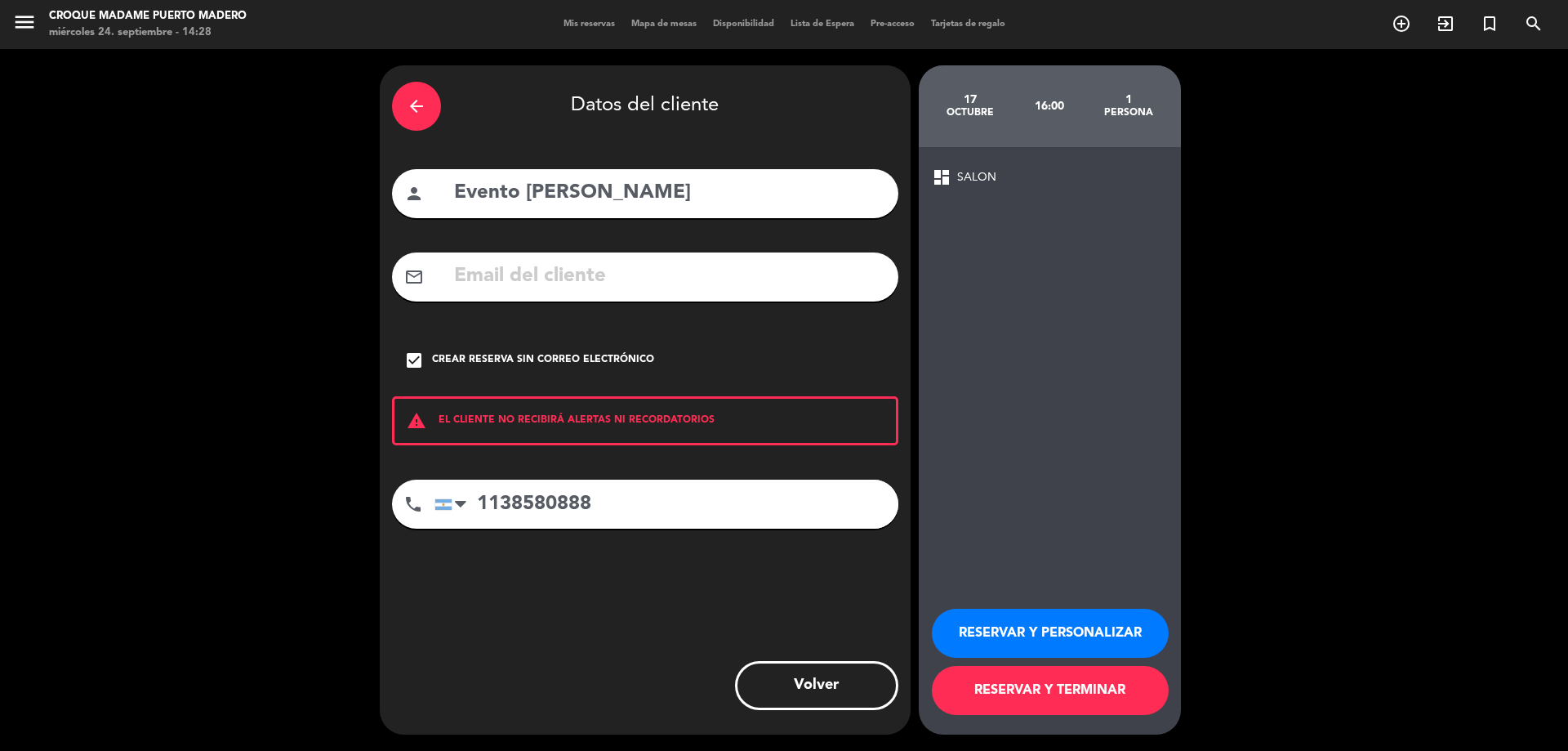
click at [1001, 622] on button "RESERVAR Y PERSONALIZAR" at bounding box center [1050, 633] width 237 height 49
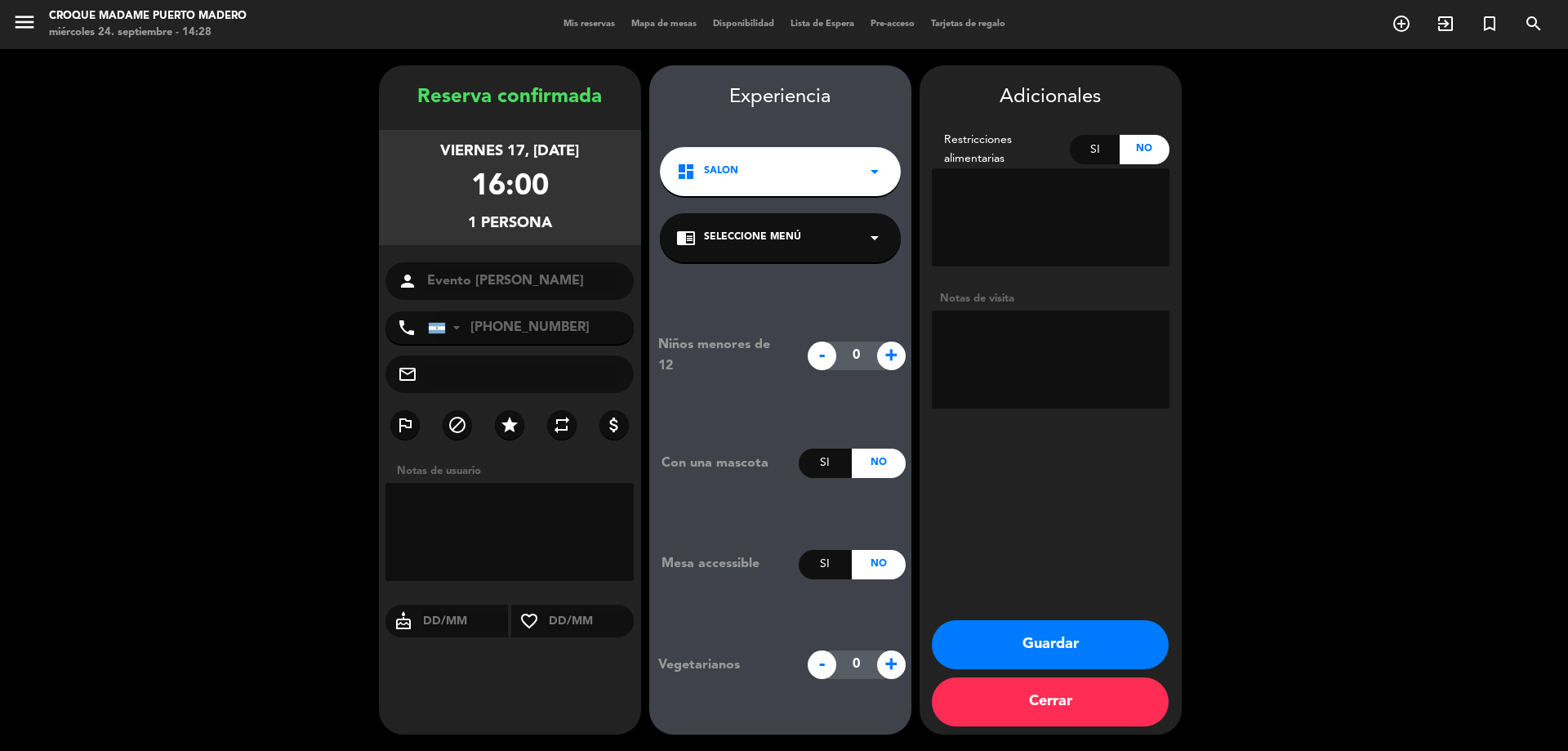
click at [1018, 635] on button "Guardar" at bounding box center [1050, 644] width 237 height 49
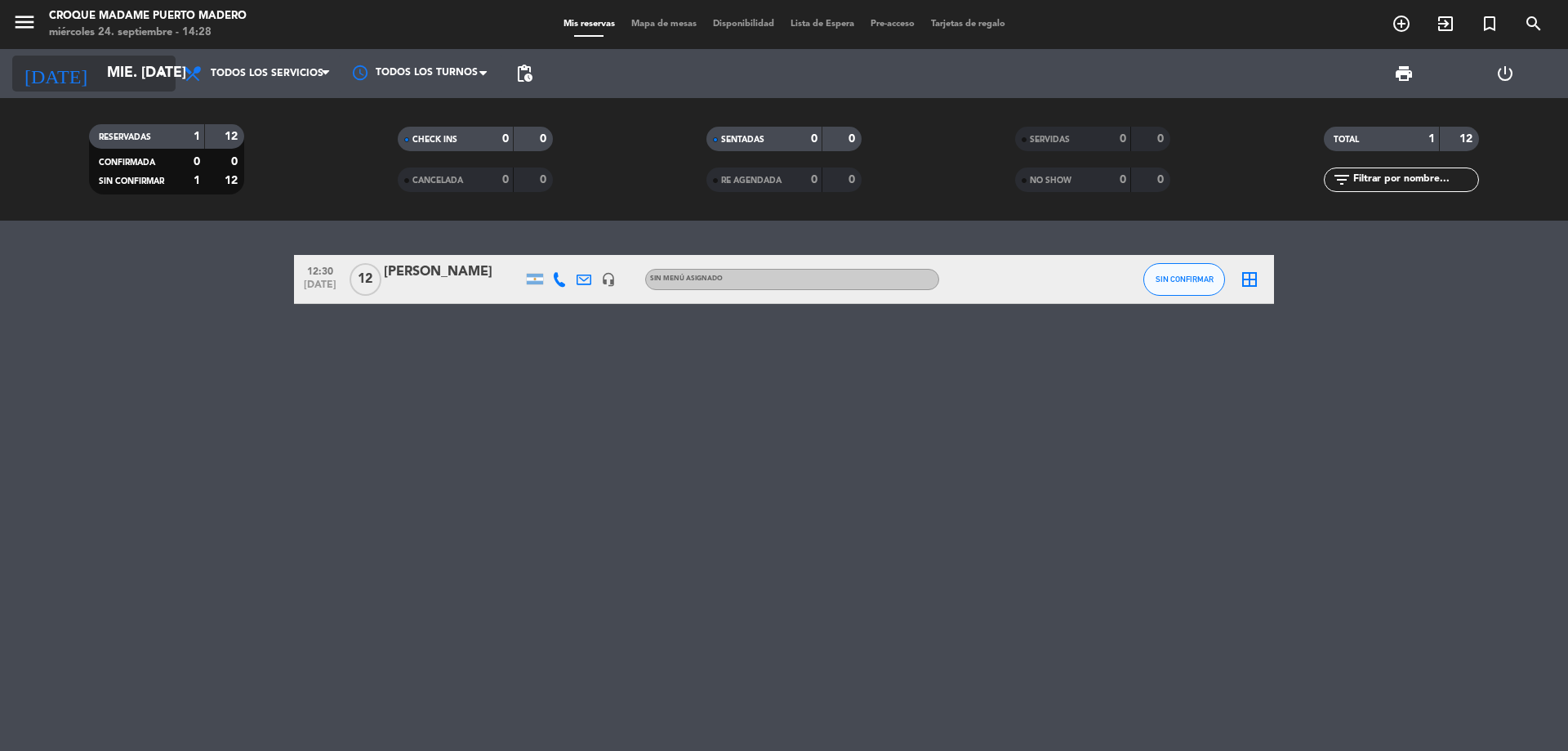
click at [150, 69] on input "mié. [DATE]" at bounding box center [193, 73] width 189 height 33
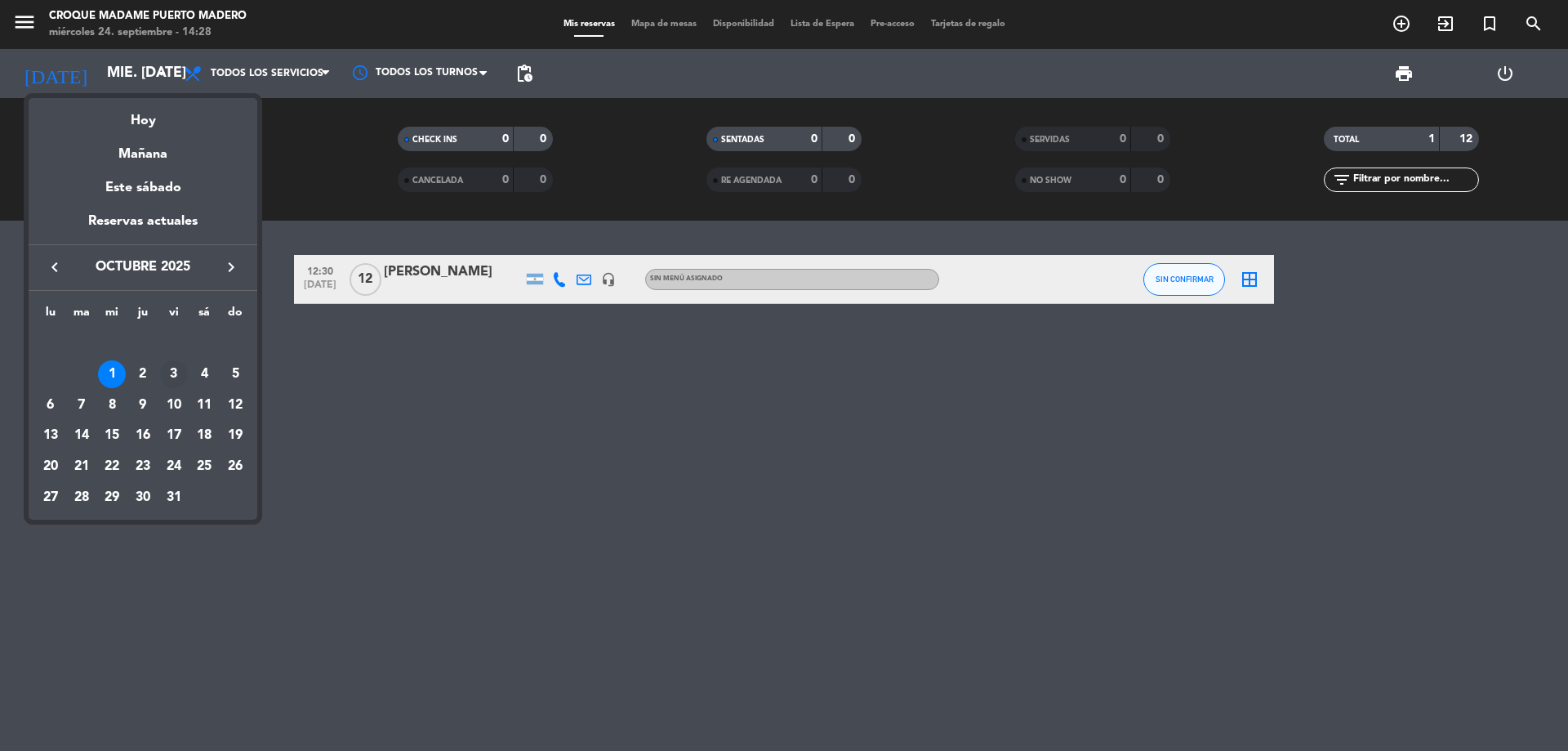
click at [180, 368] on div "3" at bounding box center [173, 374] width 28 height 28
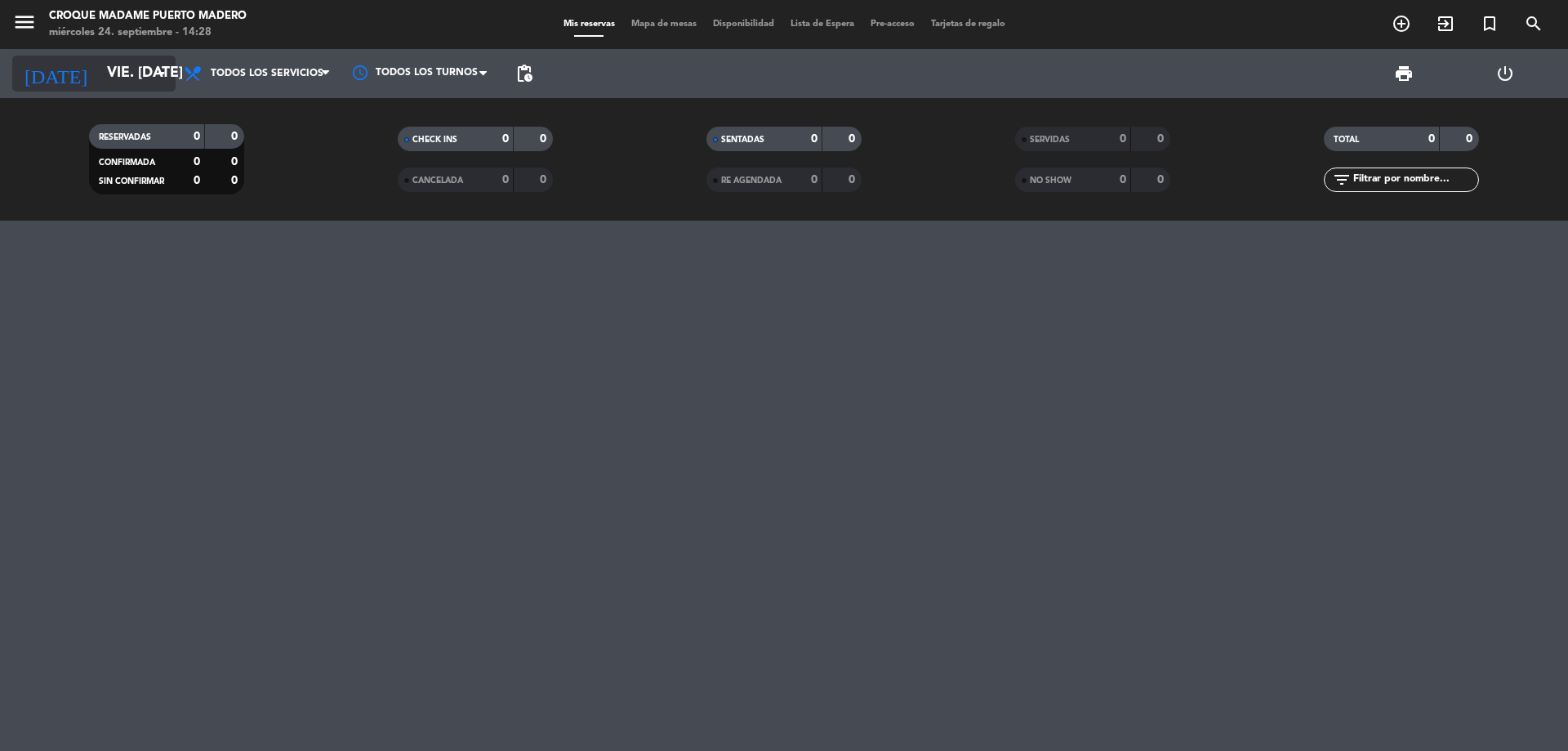
click at [150, 67] on input "vie. [DATE]" at bounding box center [193, 73] width 189 height 33
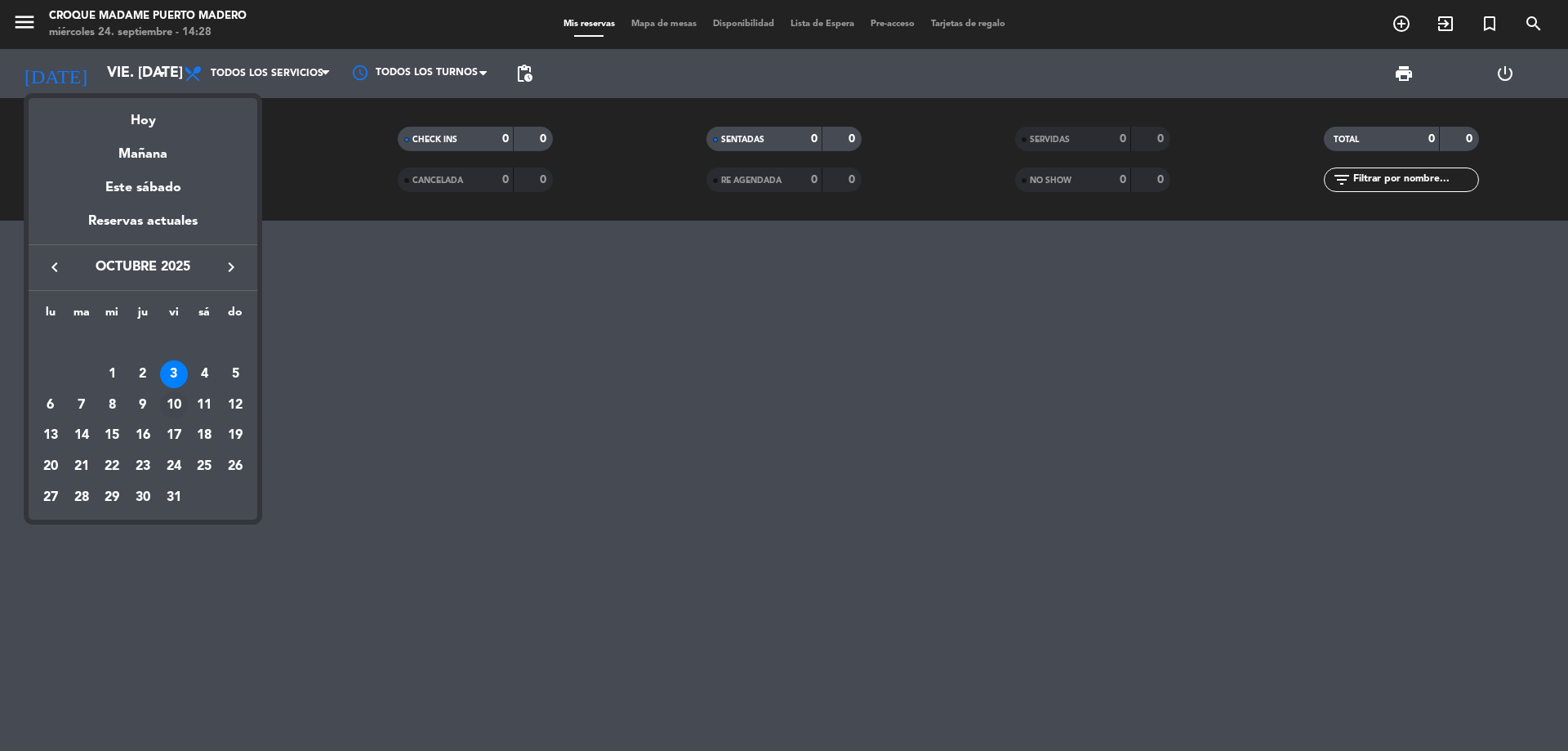
click at [183, 400] on div "10" at bounding box center [173, 405] width 28 height 28
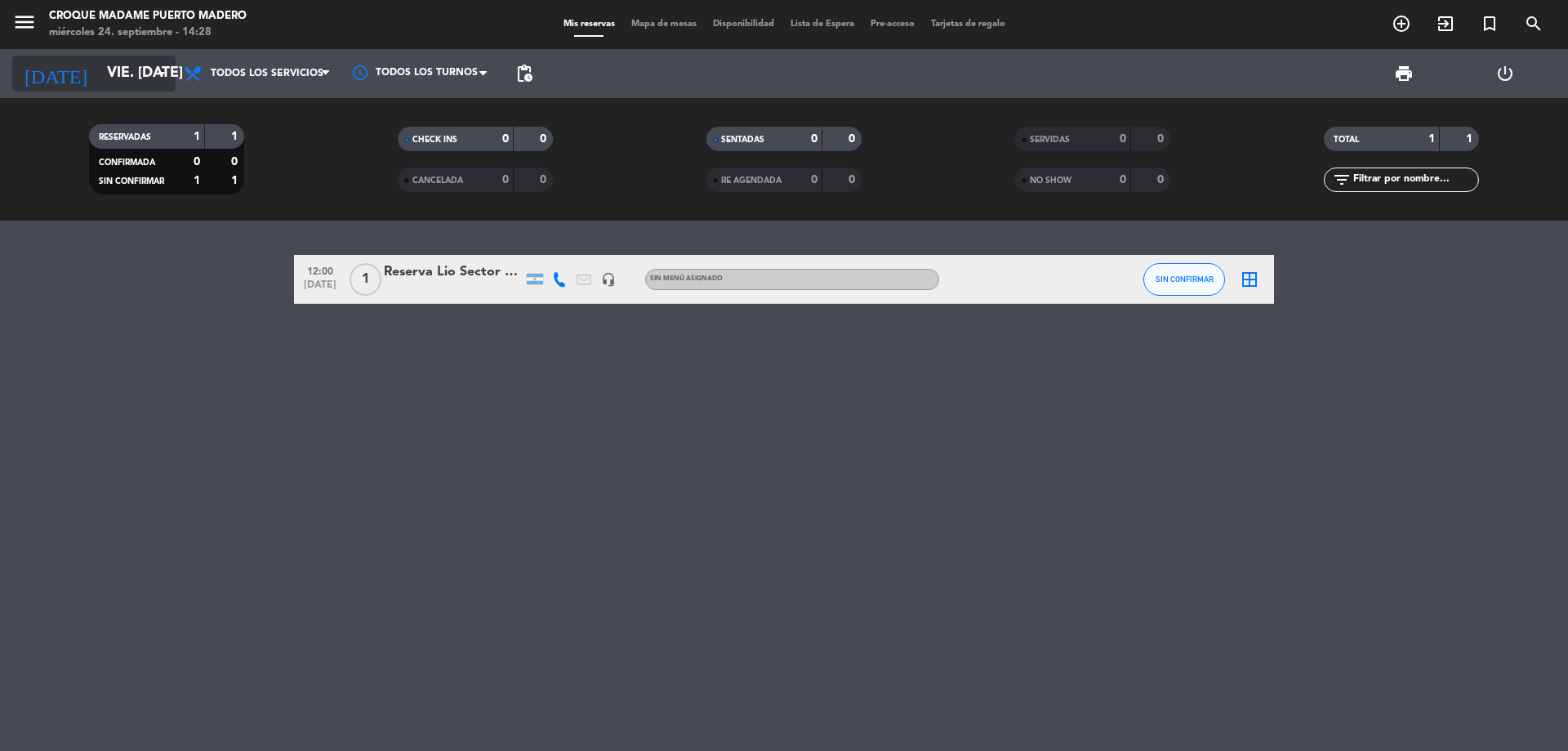
click at [157, 77] on icon "arrow_drop_down" at bounding box center [162, 74] width 20 height 20
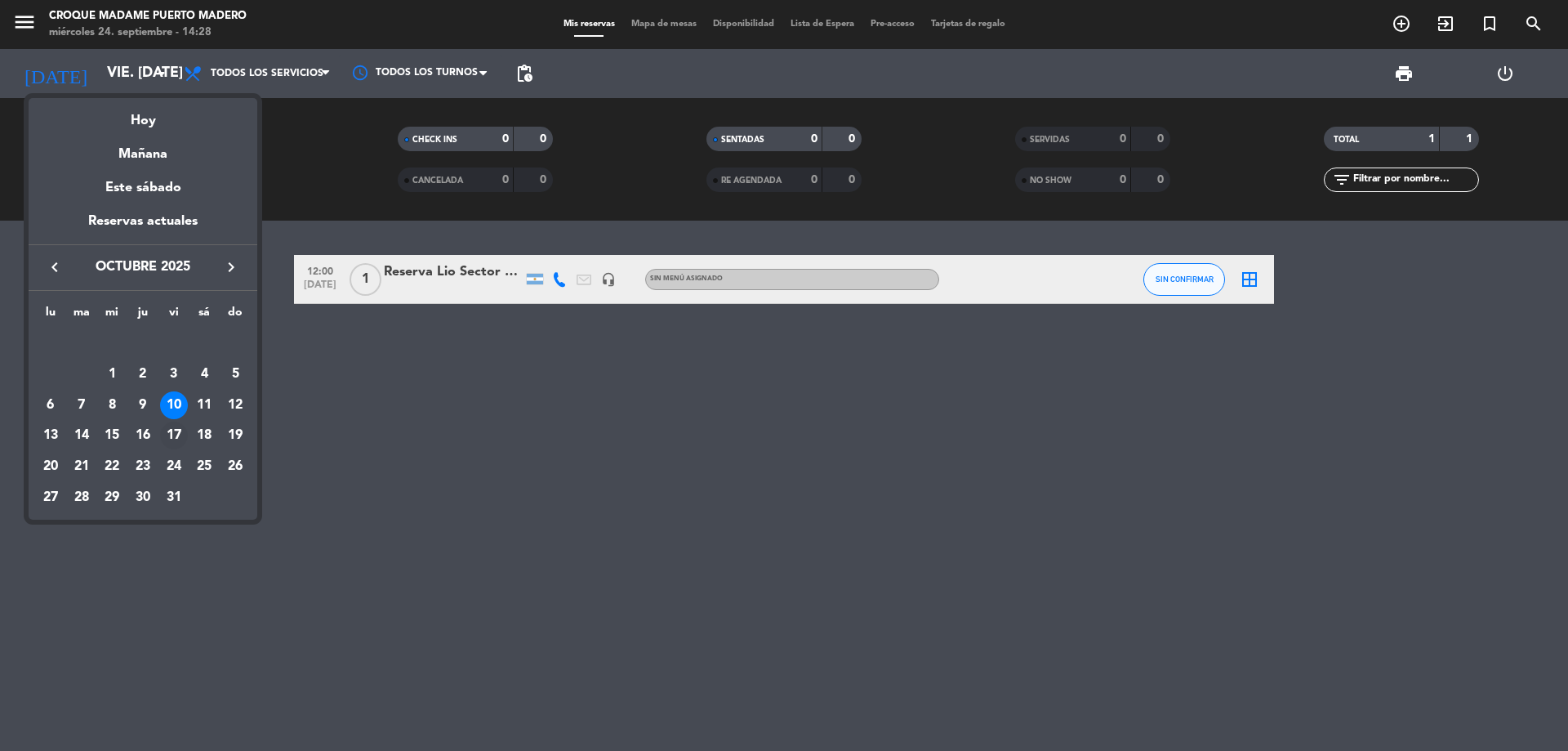
click at [168, 439] on div "17" at bounding box center [173, 435] width 28 height 28
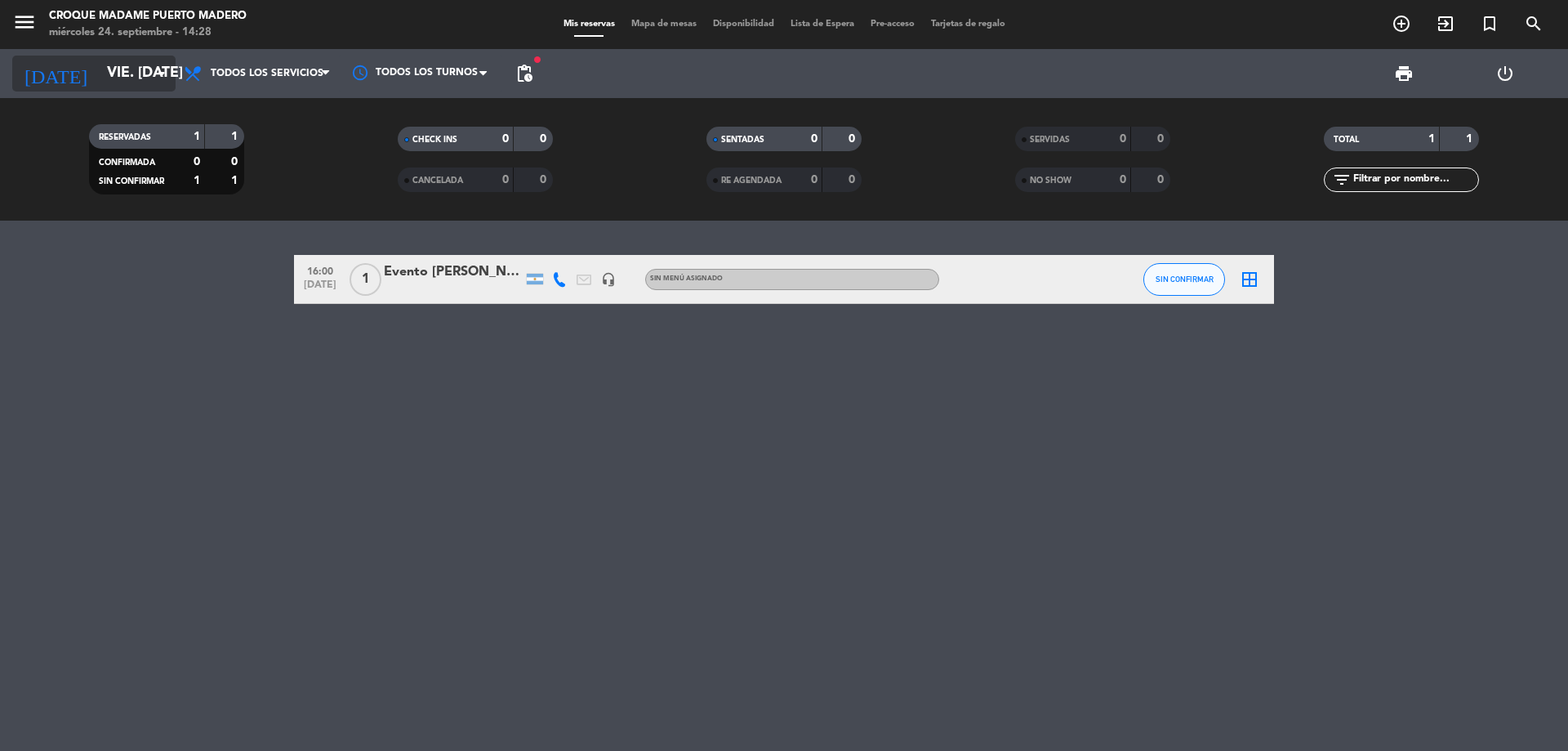
click at [136, 67] on input "vie. [DATE]" at bounding box center [193, 73] width 189 height 33
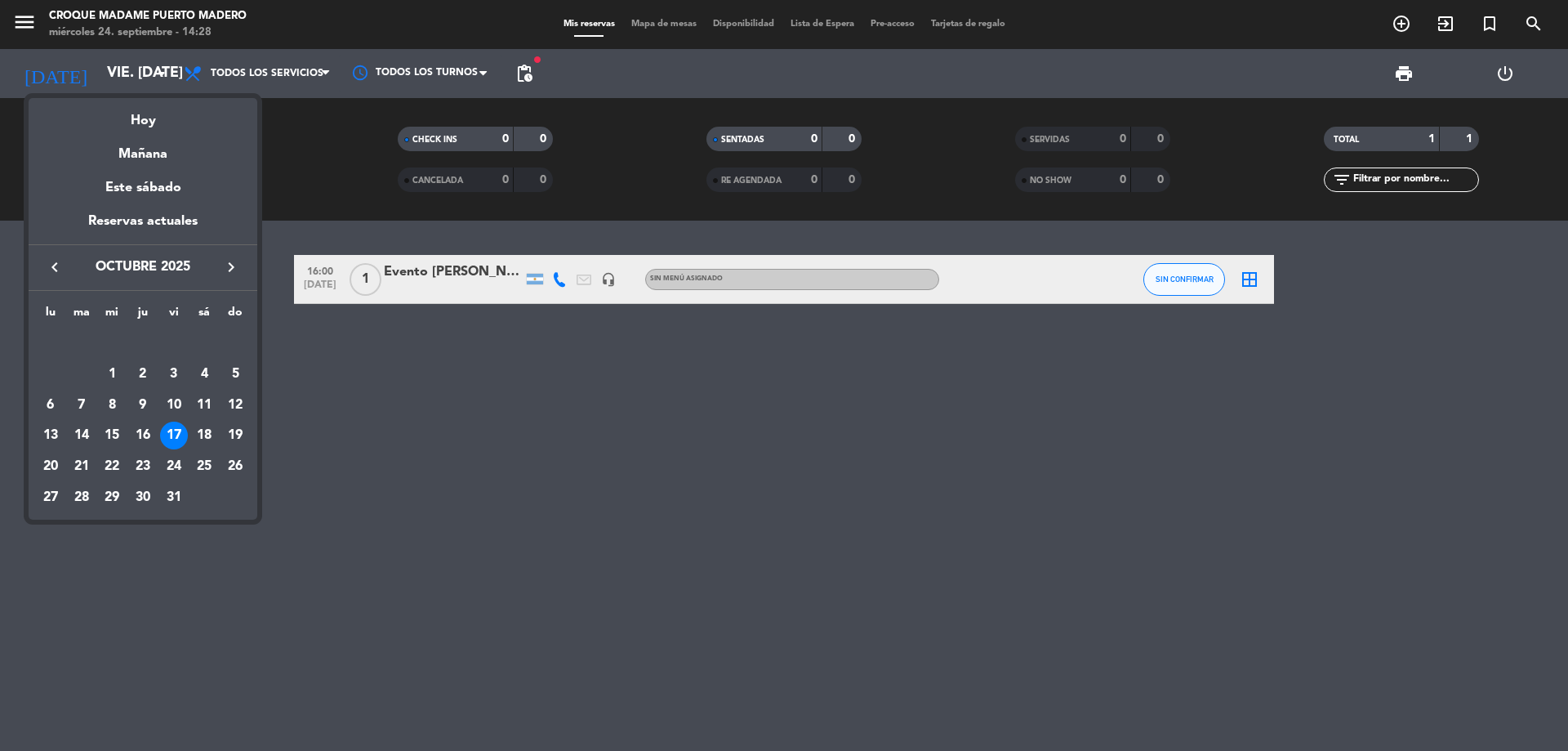
click at [59, 266] on icon "keyboard_arrow_left" at bounding box center [55, 267] width 20 height 20
click at [107, 457] on div "24" at bounding box center [111, 466] width 28 height 28
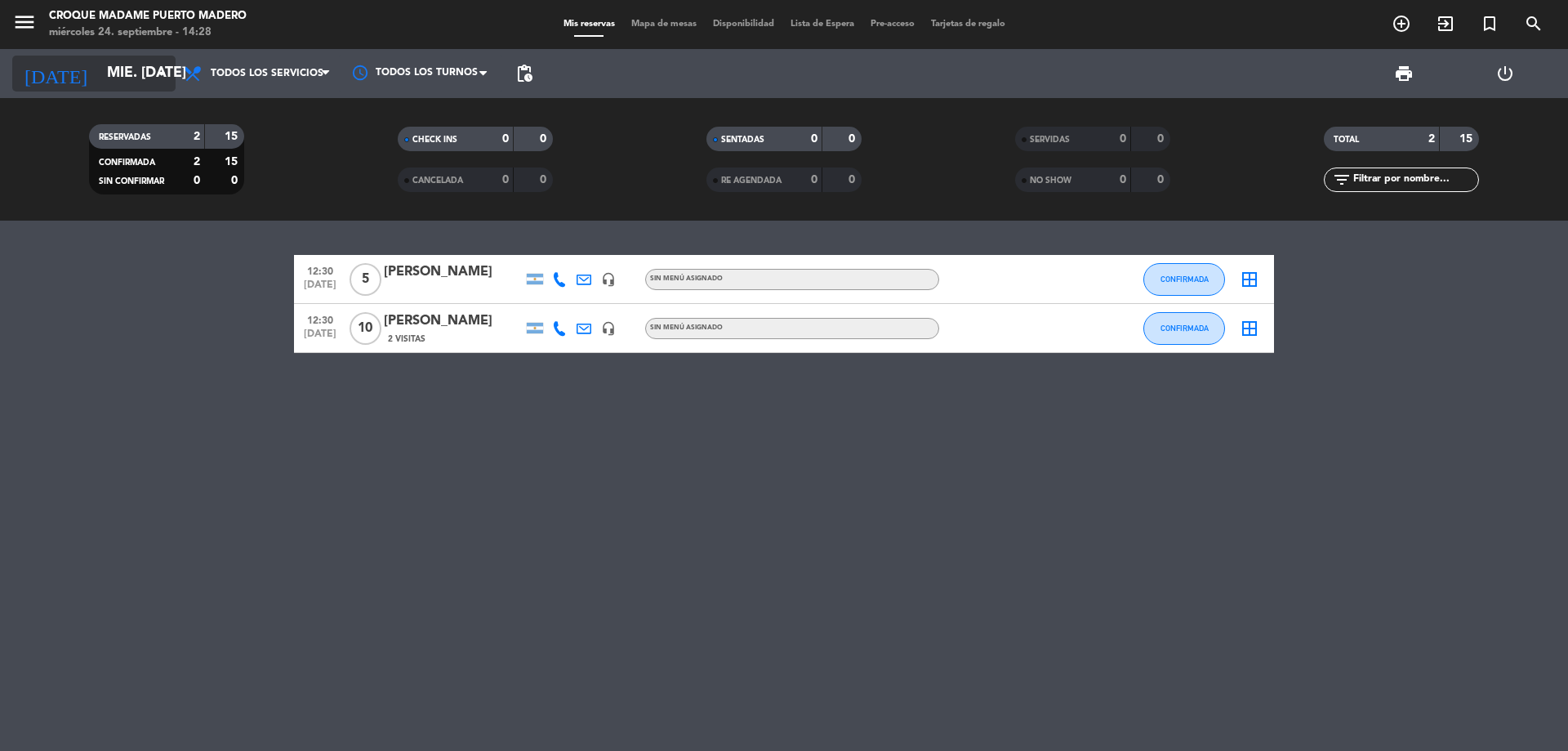
click at [129, 69] on input "mié. [DATE]" at bounding box center [193, 73] width 189 height 33
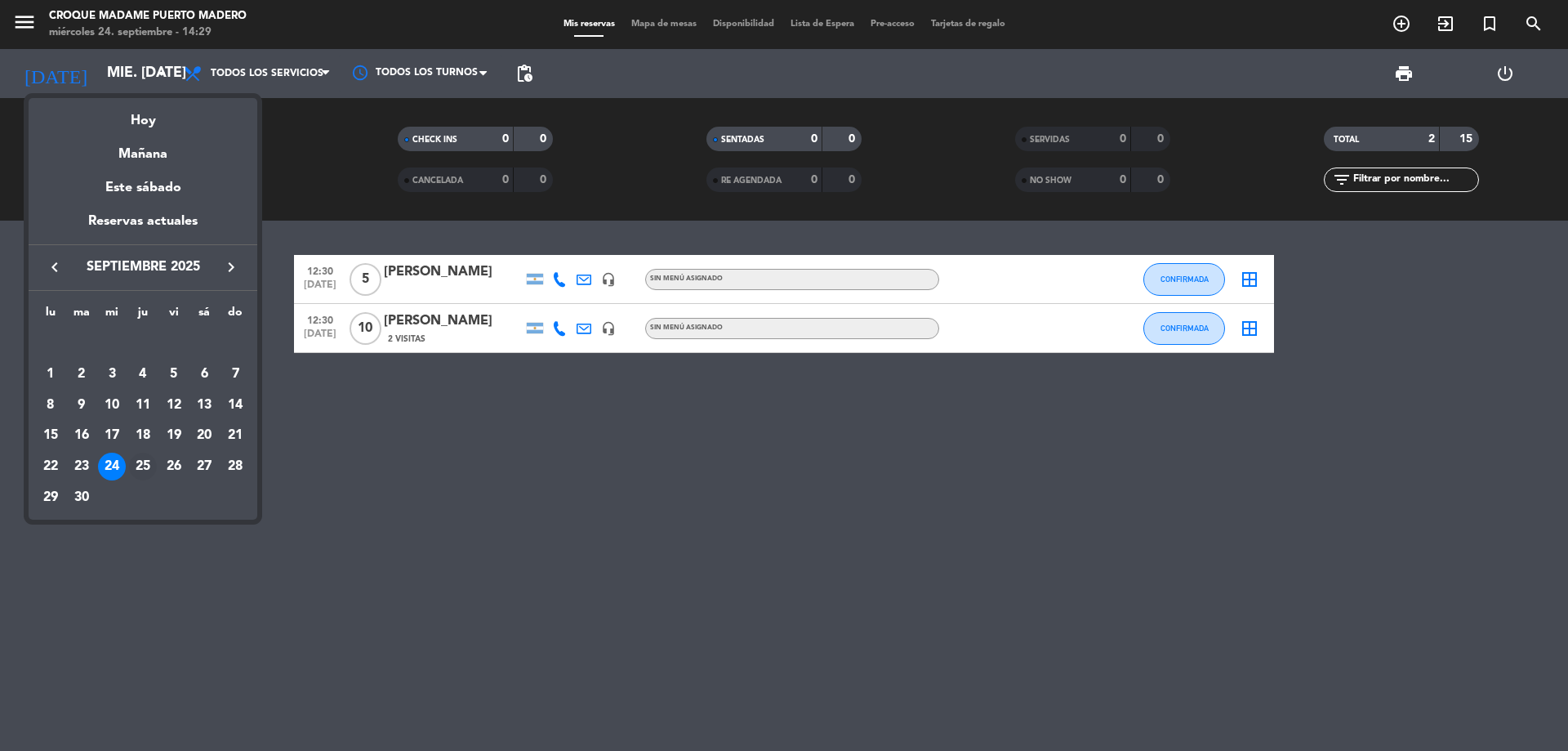
click at [150, 460] on div "25" at bounding box center [142, 466] width 28 height 28
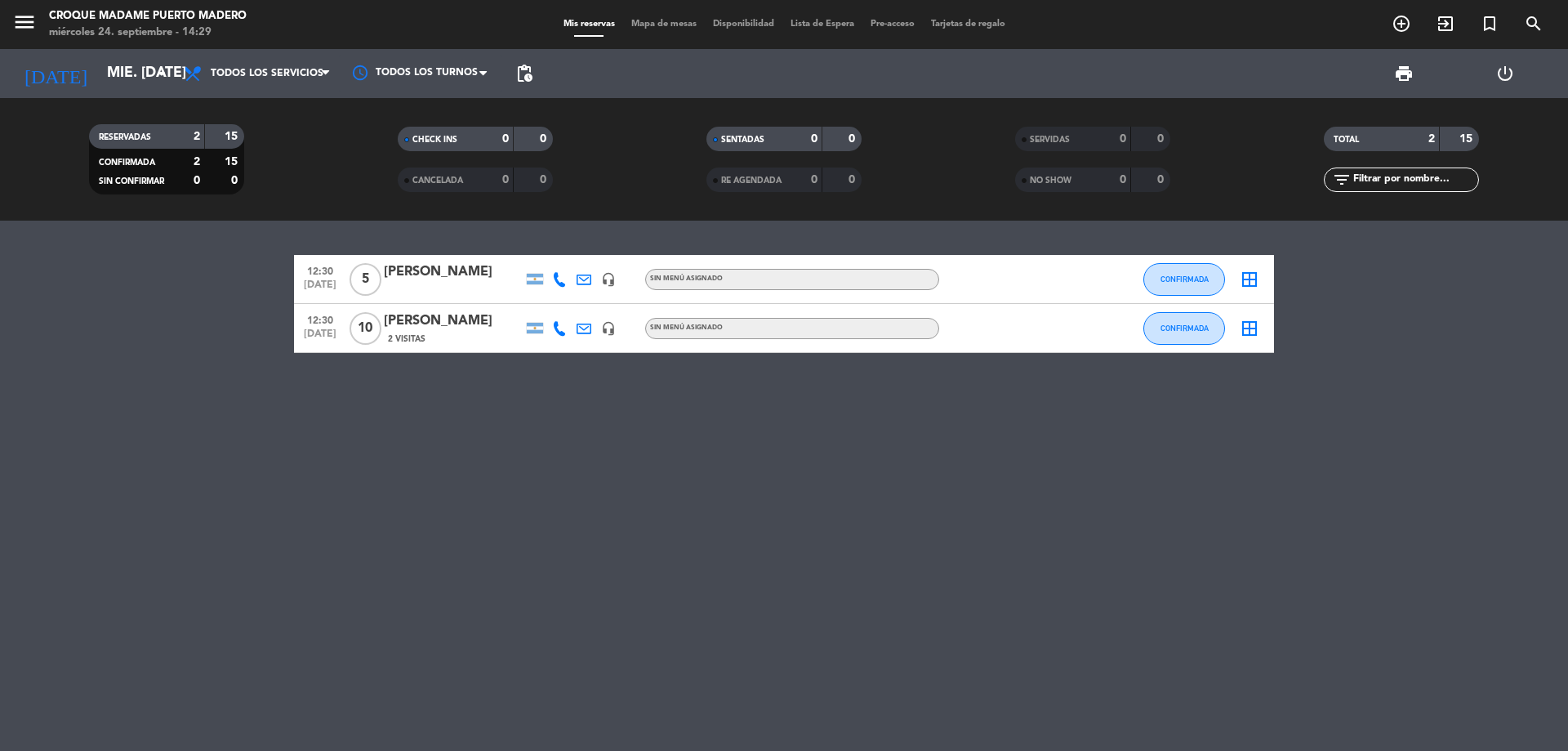
type input "[DEMOGRAPHIC_DATA] [DATE]"
